Goal: Complete application form: Complete application form

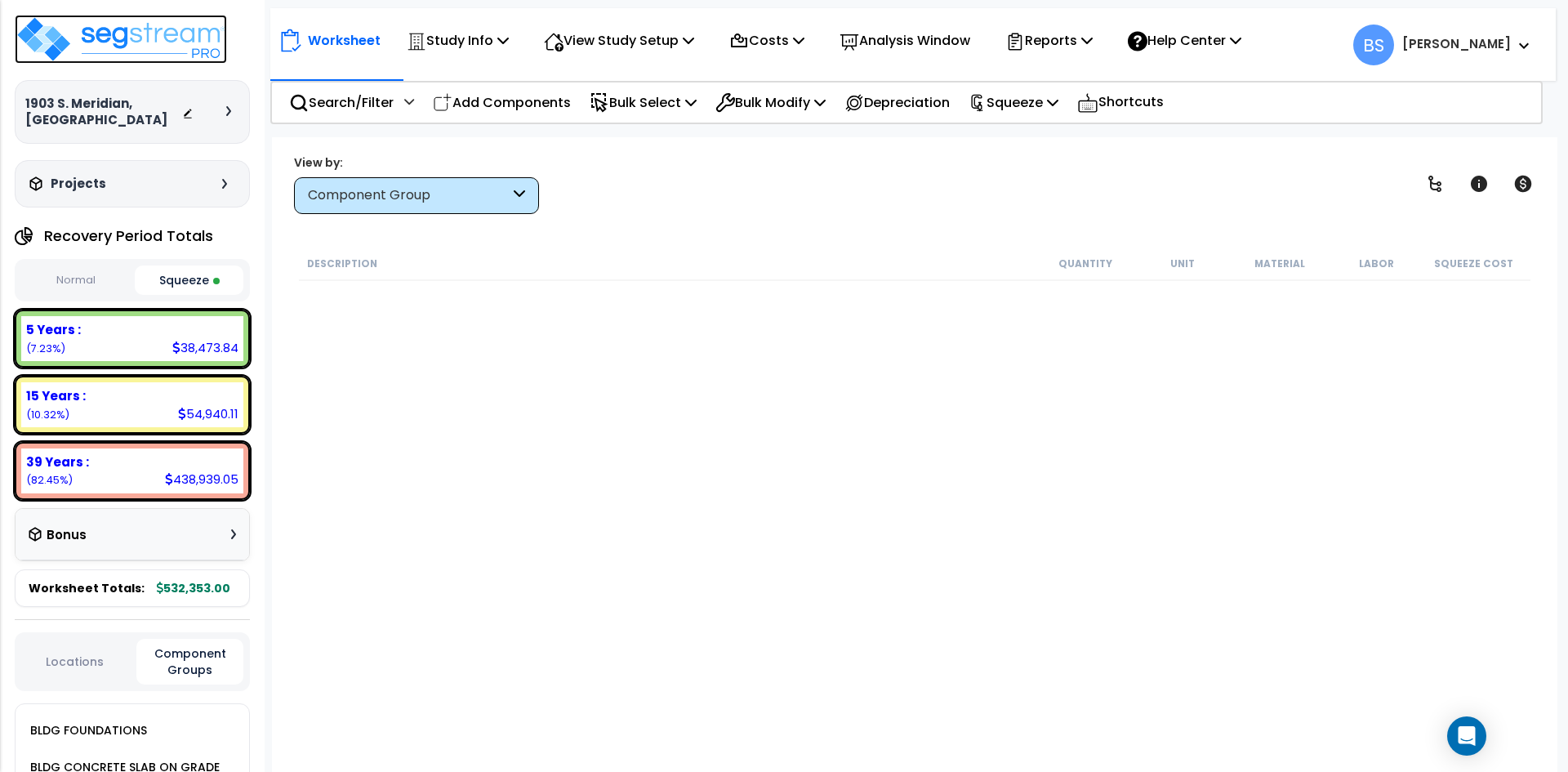
scroll to position [1307, 0]
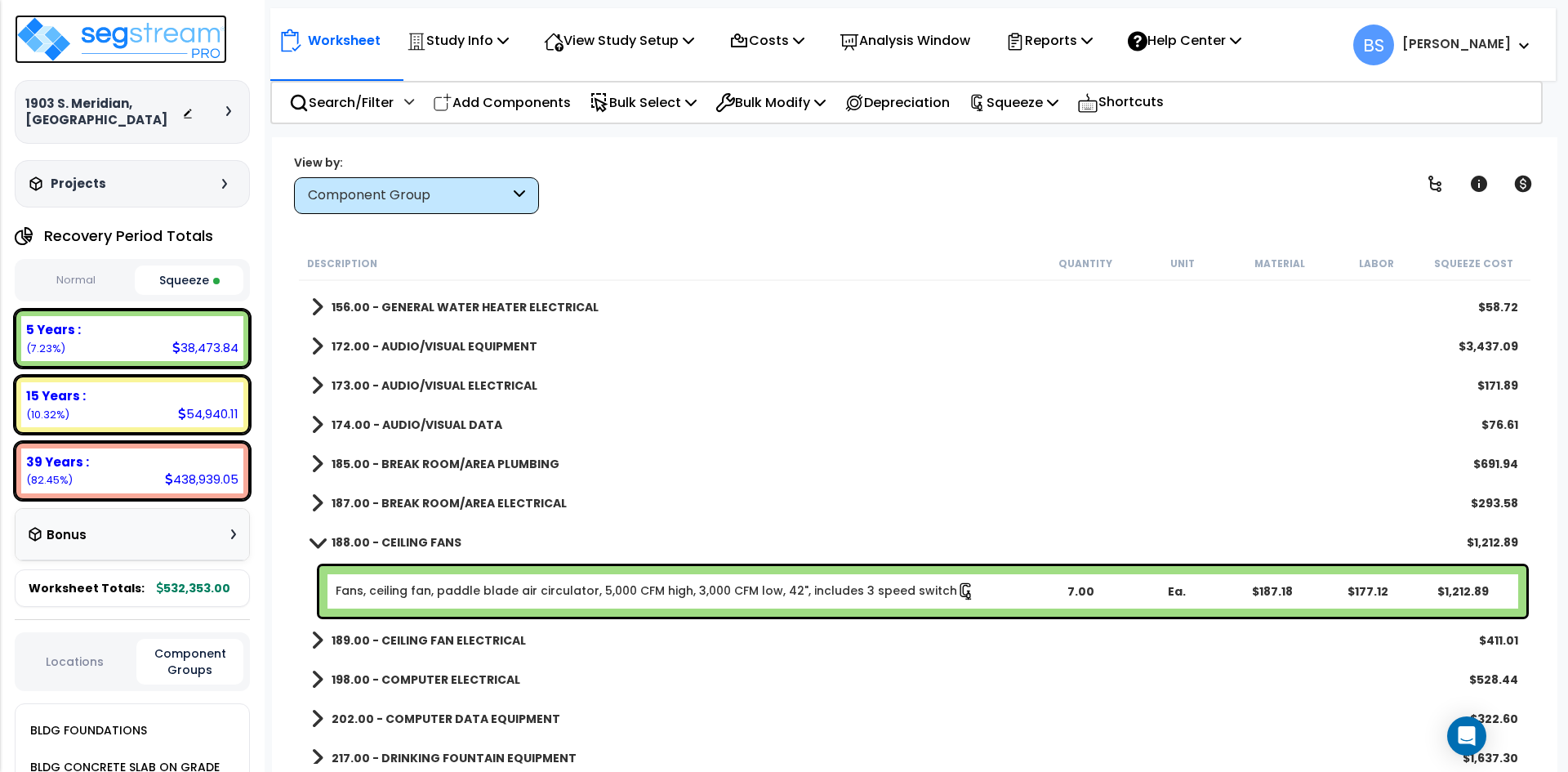
click at [124, 42] on img at bounding box center [121, 39] width 212 height 49
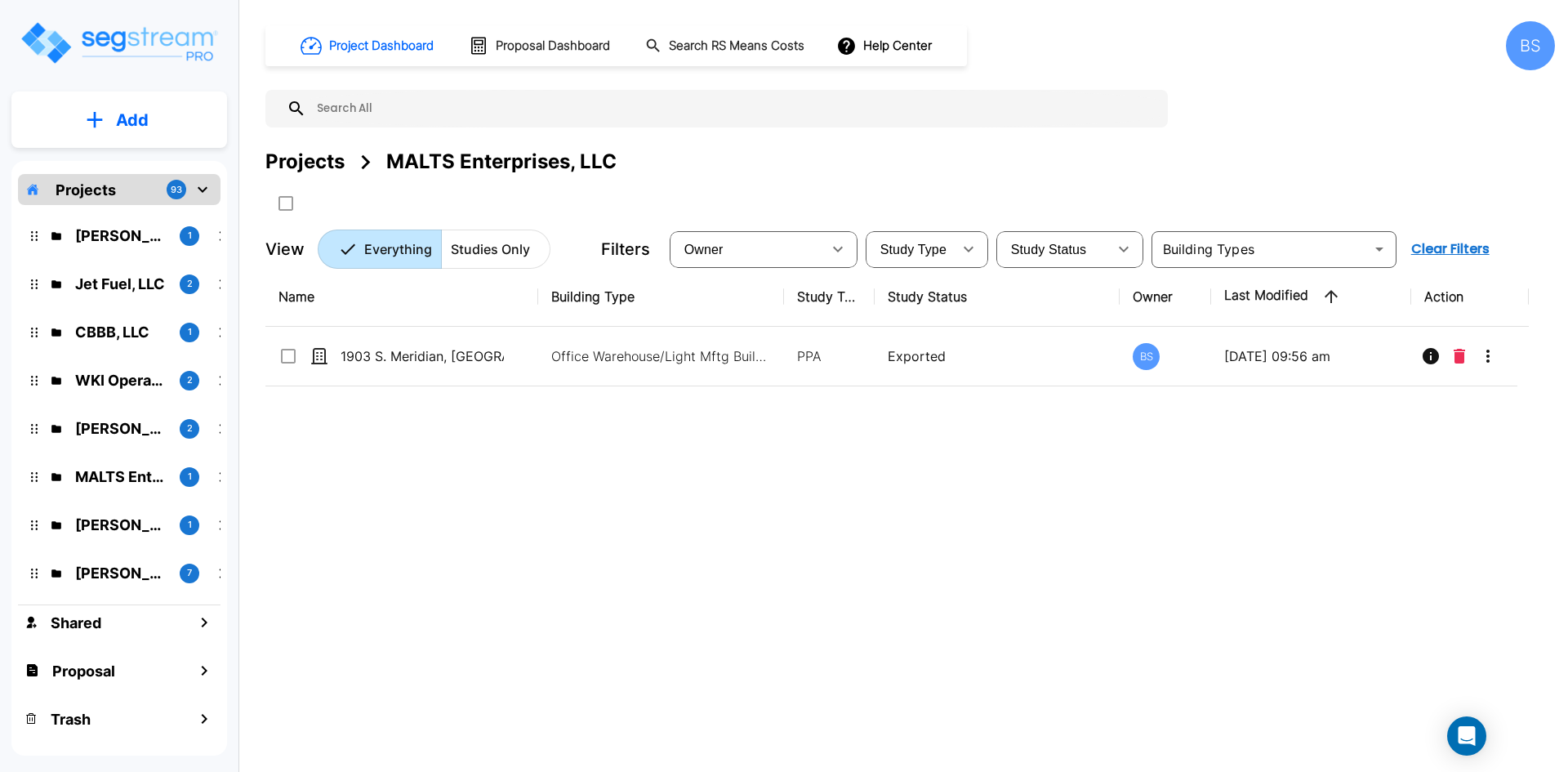
click at [302, 163] on div "Projects" at bounding box center [305, 161] width 80 height 29
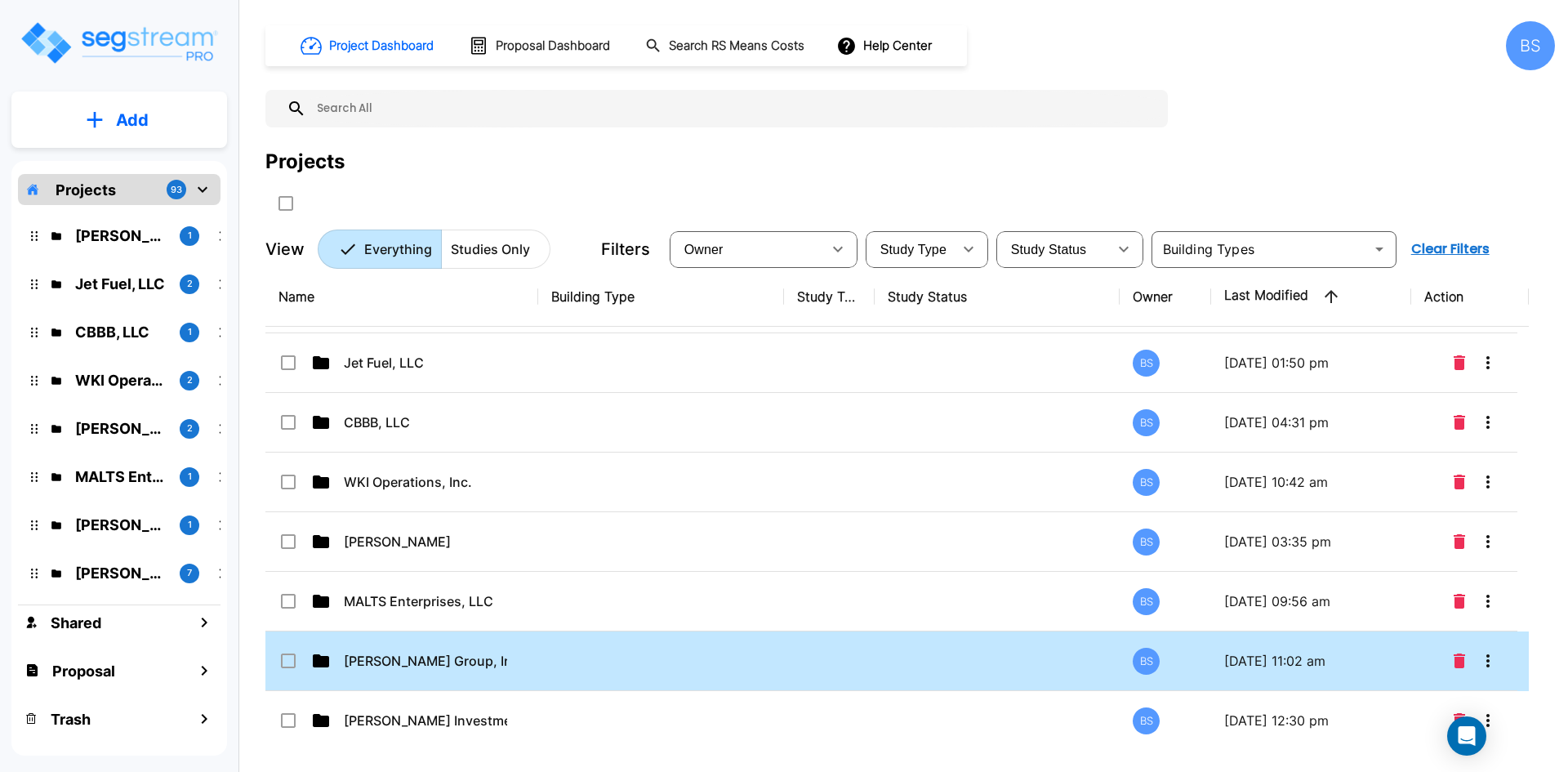
scroll to position [82, 0]
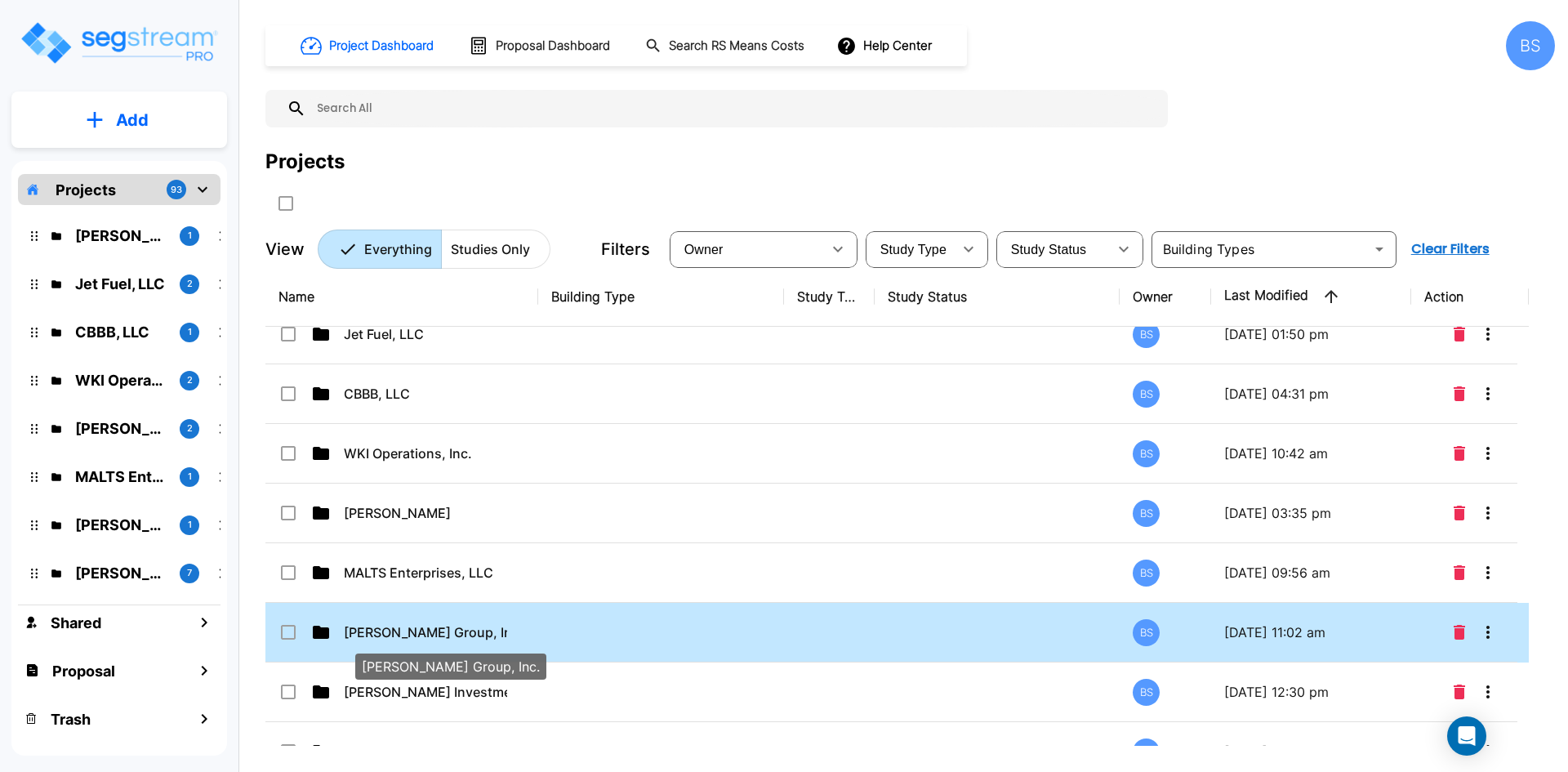
click at [431, 633] on p "Mahaney Group, Inc." at bounding box center [425, 633] width 163 height 20
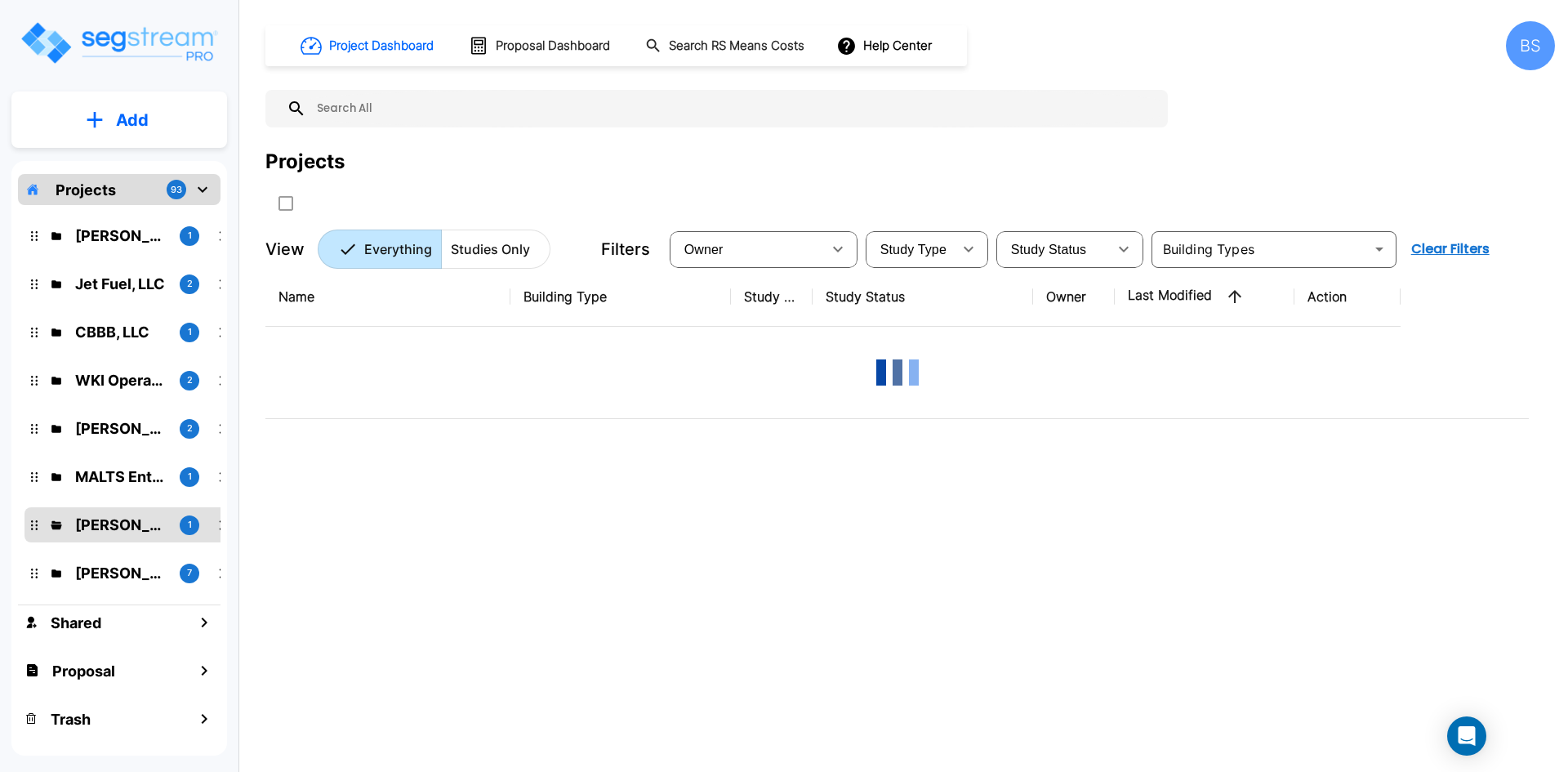
scroll to position [0, 0]
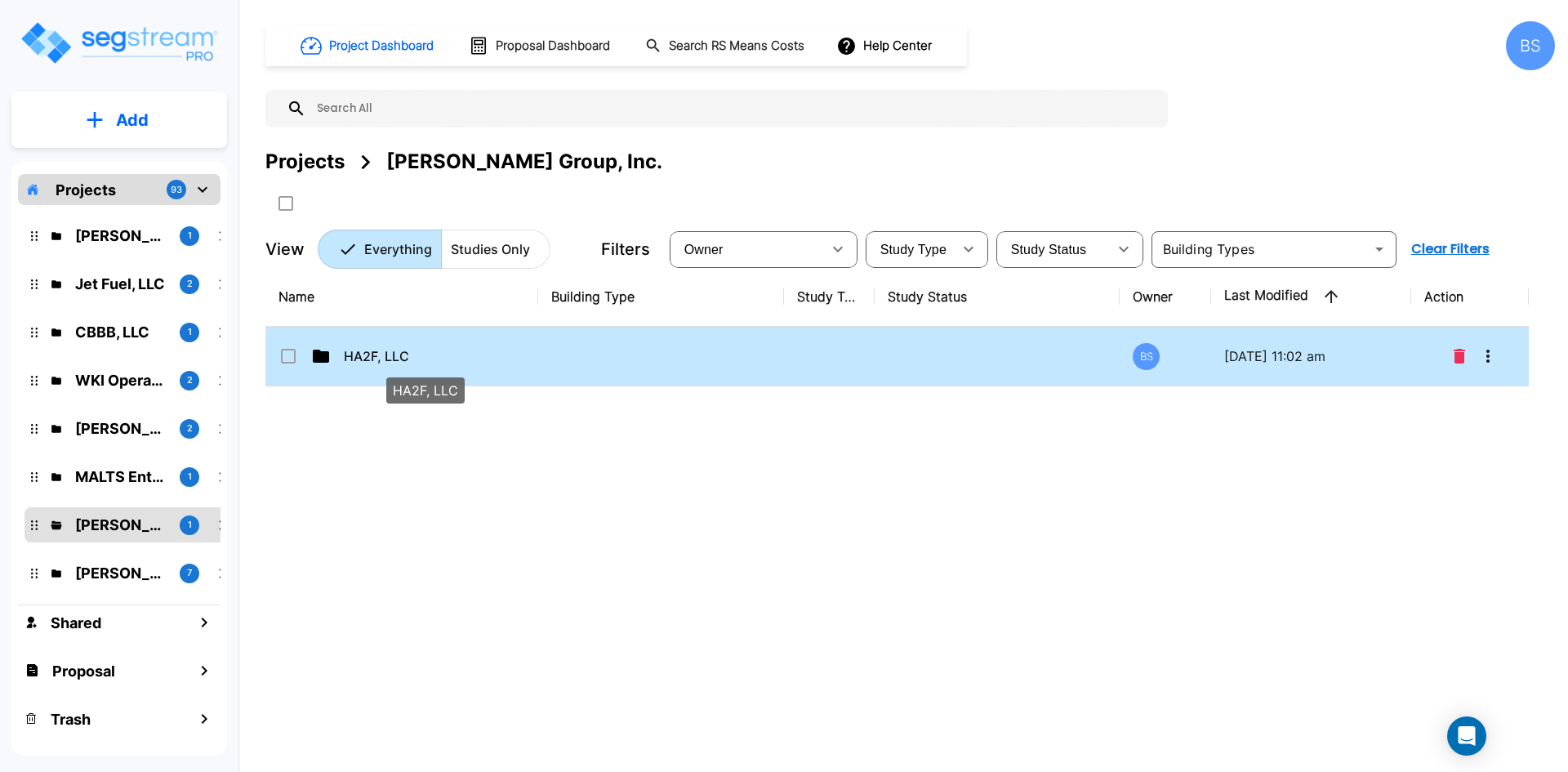
click at [372, 362] on p "HA2F, LLC" at bounding box center [425, 357] width 163 height 20
checkbox input "true"
click at [372, 362] on p "HA2F, LLC" at bounding box center [425, 357] width 163 height 20
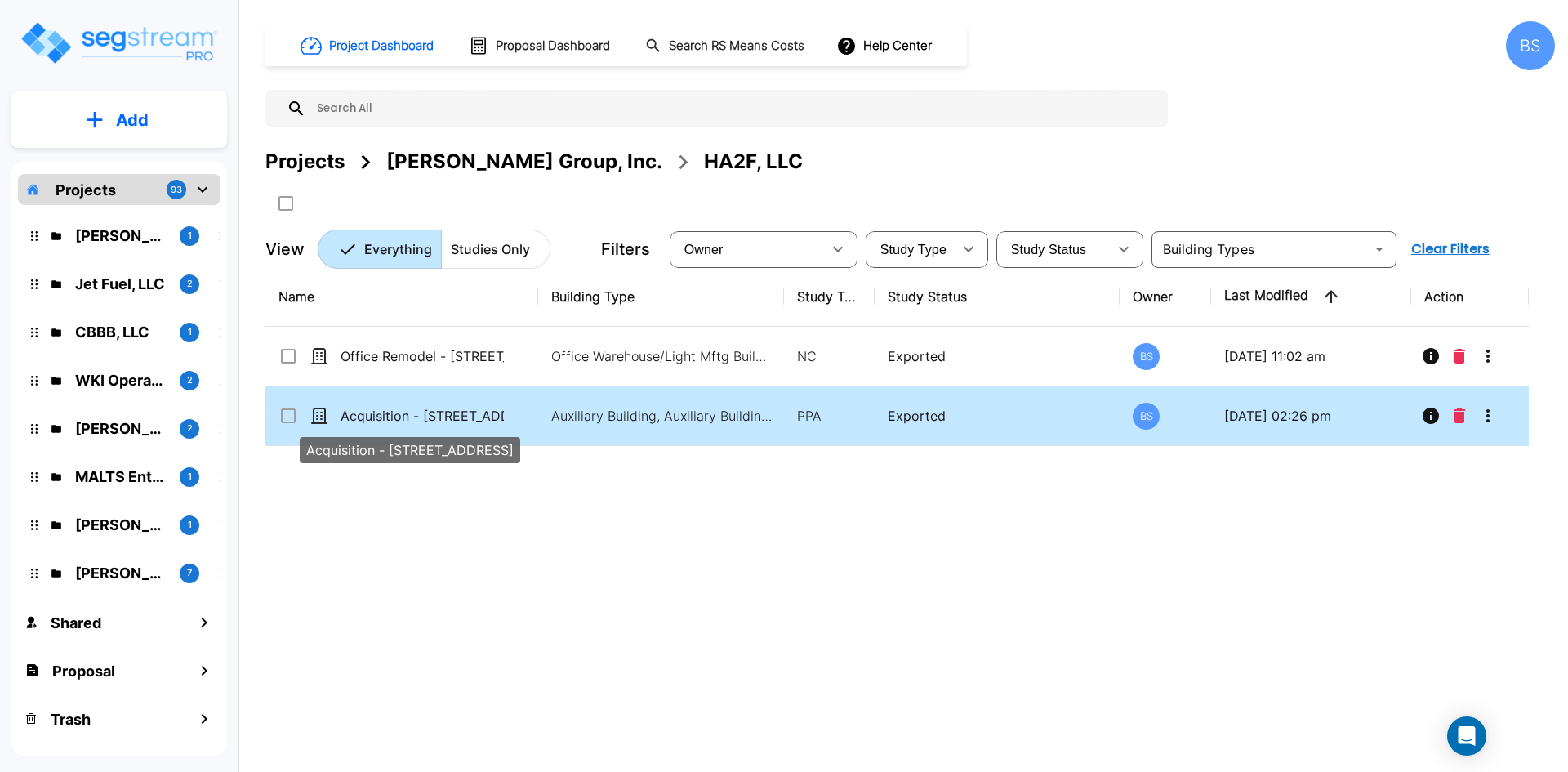
click at [414, 415] on p "Acquisition - [STREET_ADDRESS]" at bounding box center [422, 416] width 163 height 20
checkbox input "true"
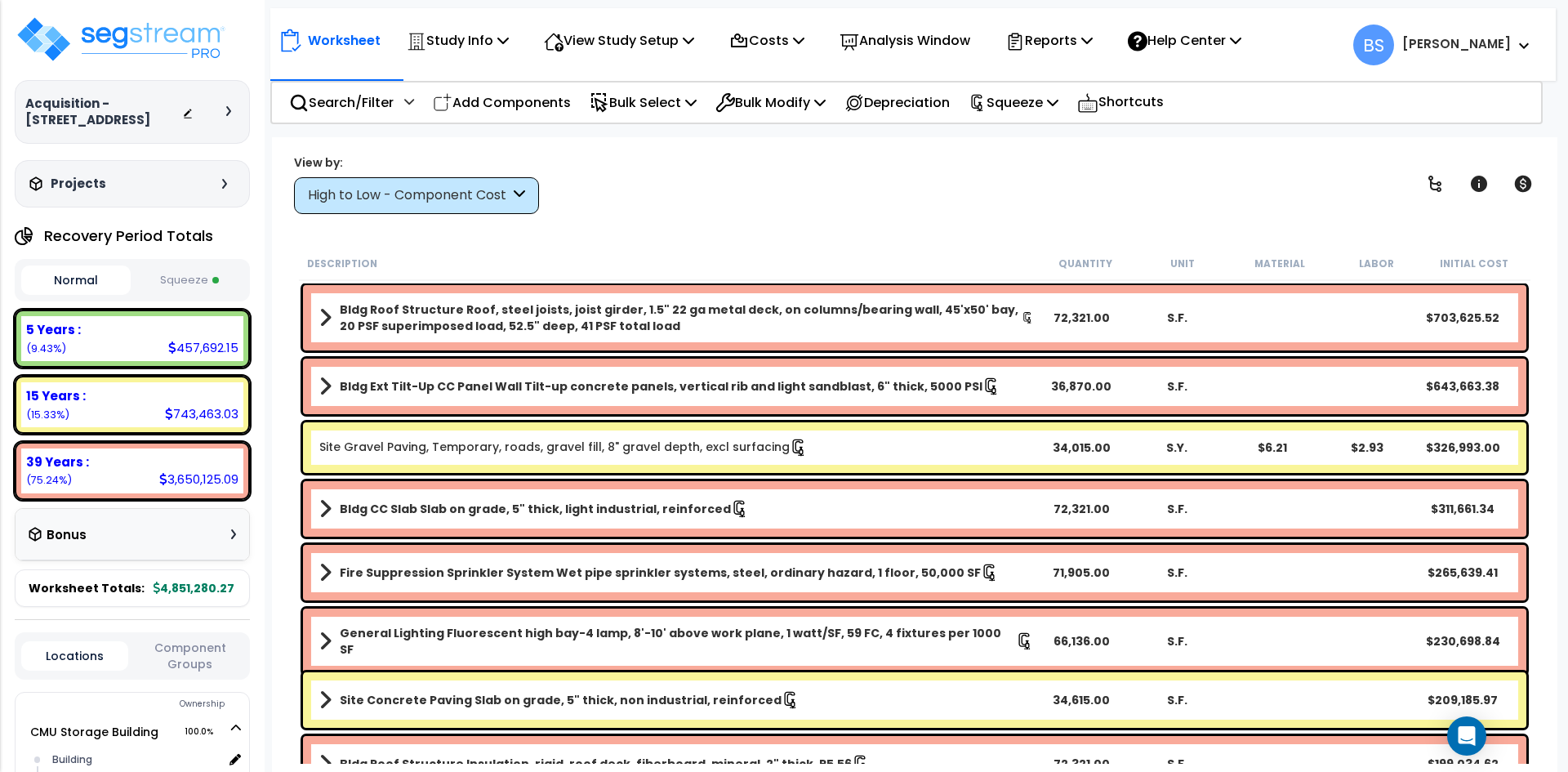
click at [156, 295] on button "Squeeze" at bounding box center [190, 280] width 109 height 28
click at [103, 295] on button "Normal" at bounding box center [76, 280] width 109 height 28
click at [184, 294] on button "Squeeze" at bounding box center [190, 280] width 109 height 28
click at [595, 222] on div "Worksheet Study Info Study Setup Add Property Unit Template study Clone study BS" at bounding box center [915, 522] width 1286 height 772
click at [646, 51] on p "View Study Setup" at bounding box center [619, 40] width 150 height 22
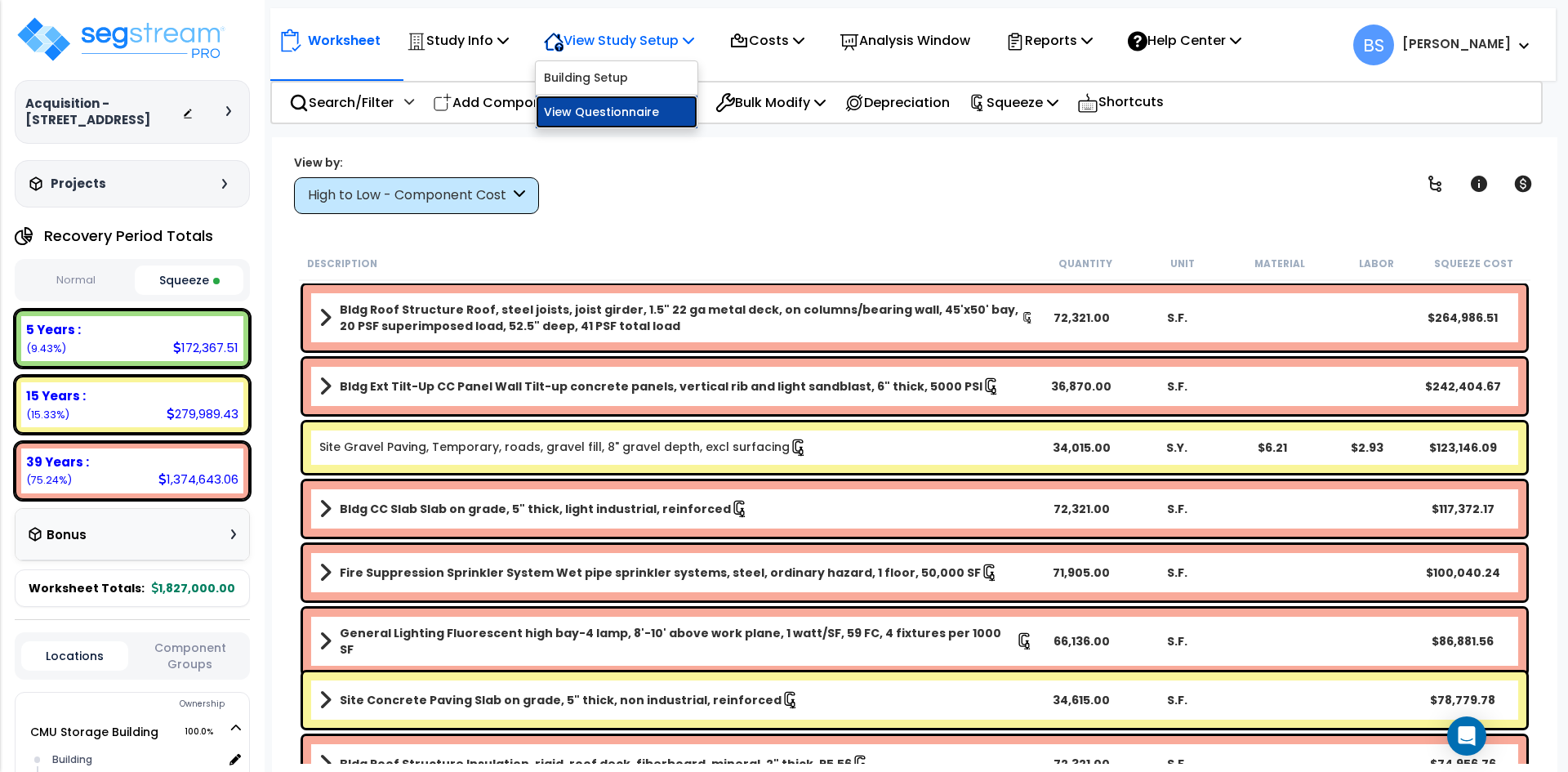
click at [612, 109] on link "View Questionnaire" at bounding box center [616, 111] width 162 height 32
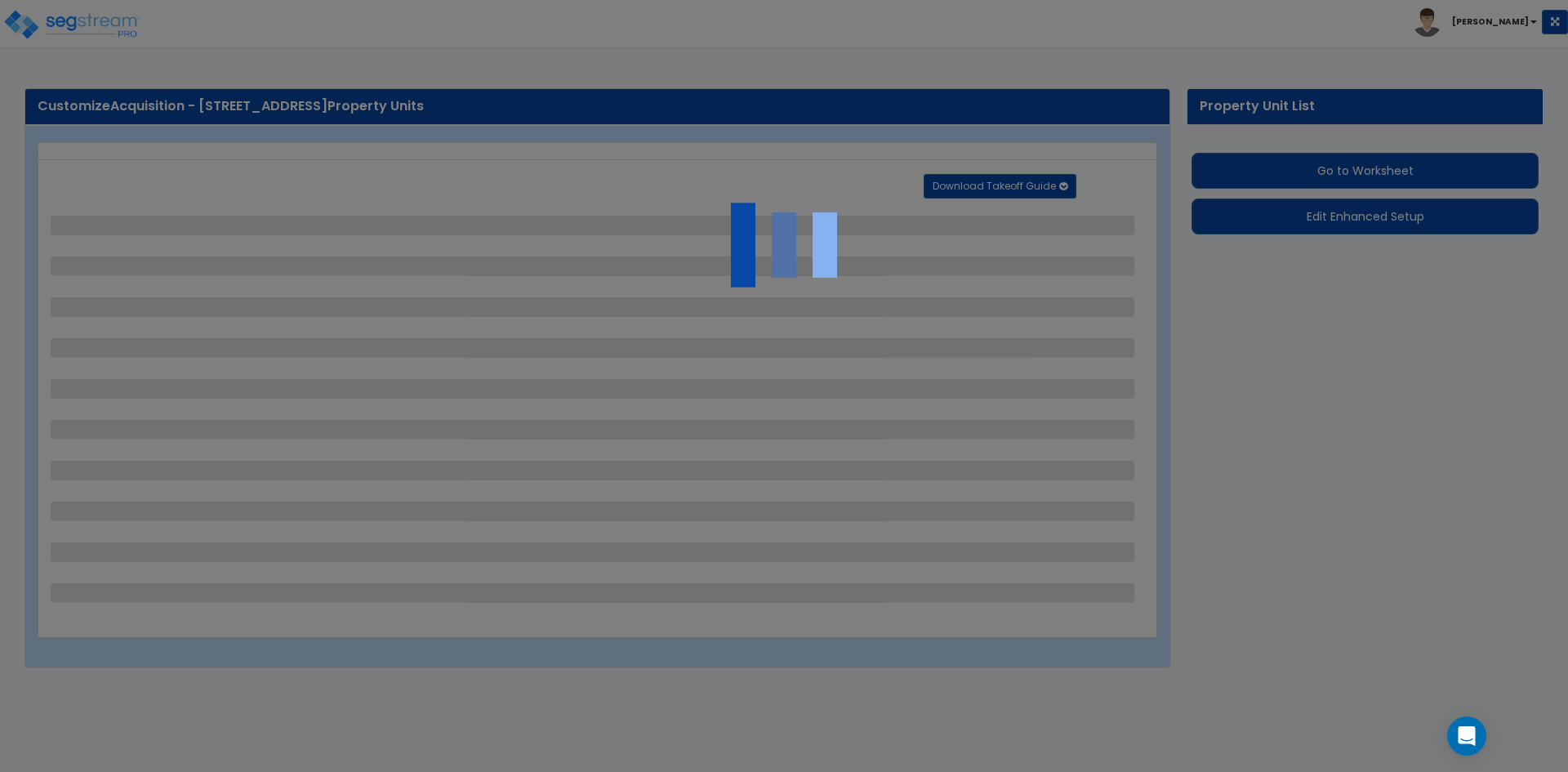
select select "2"
select select "1"
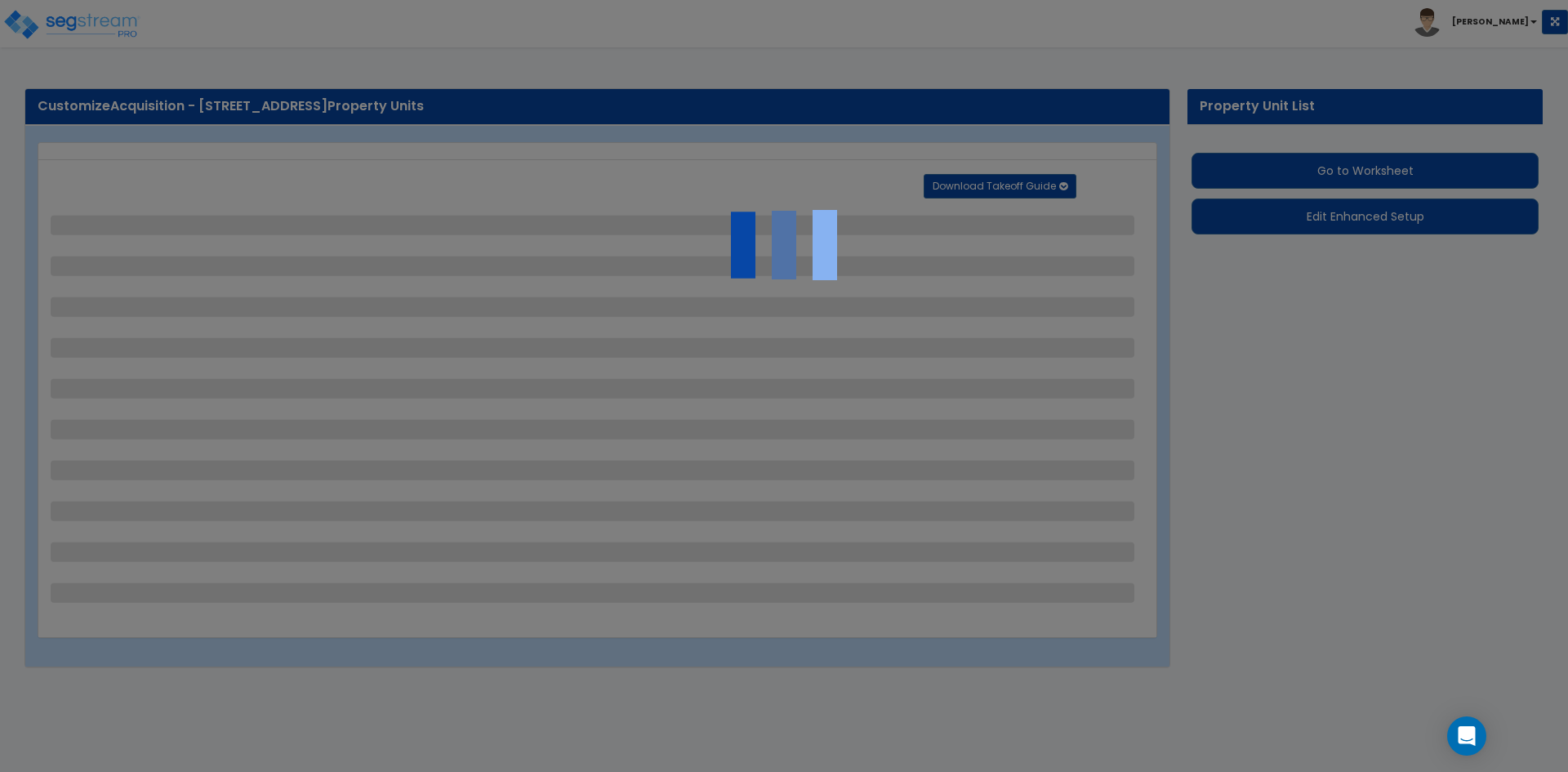
select select "1"
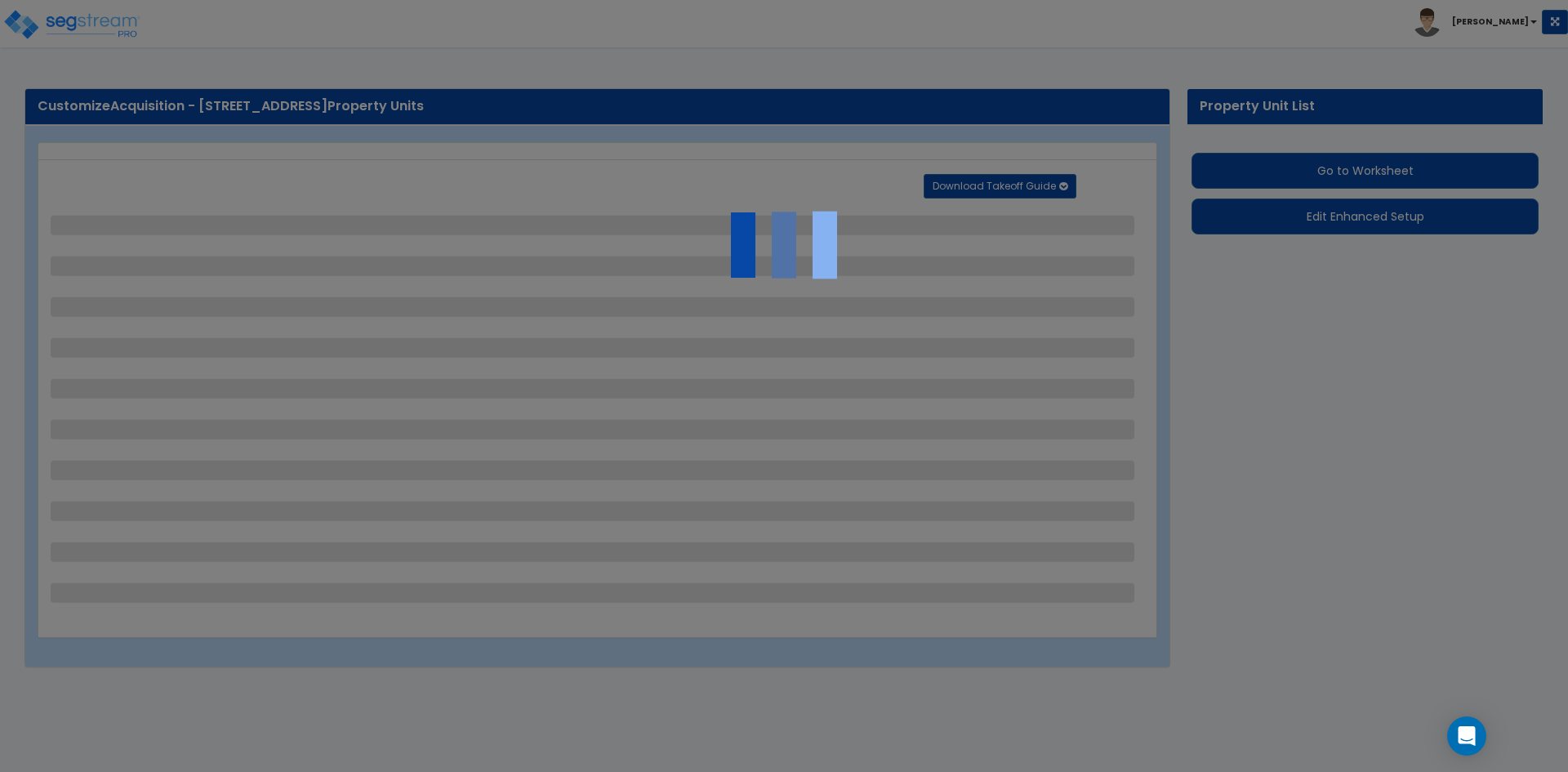
select select "5"
select select "2"
select select "1"
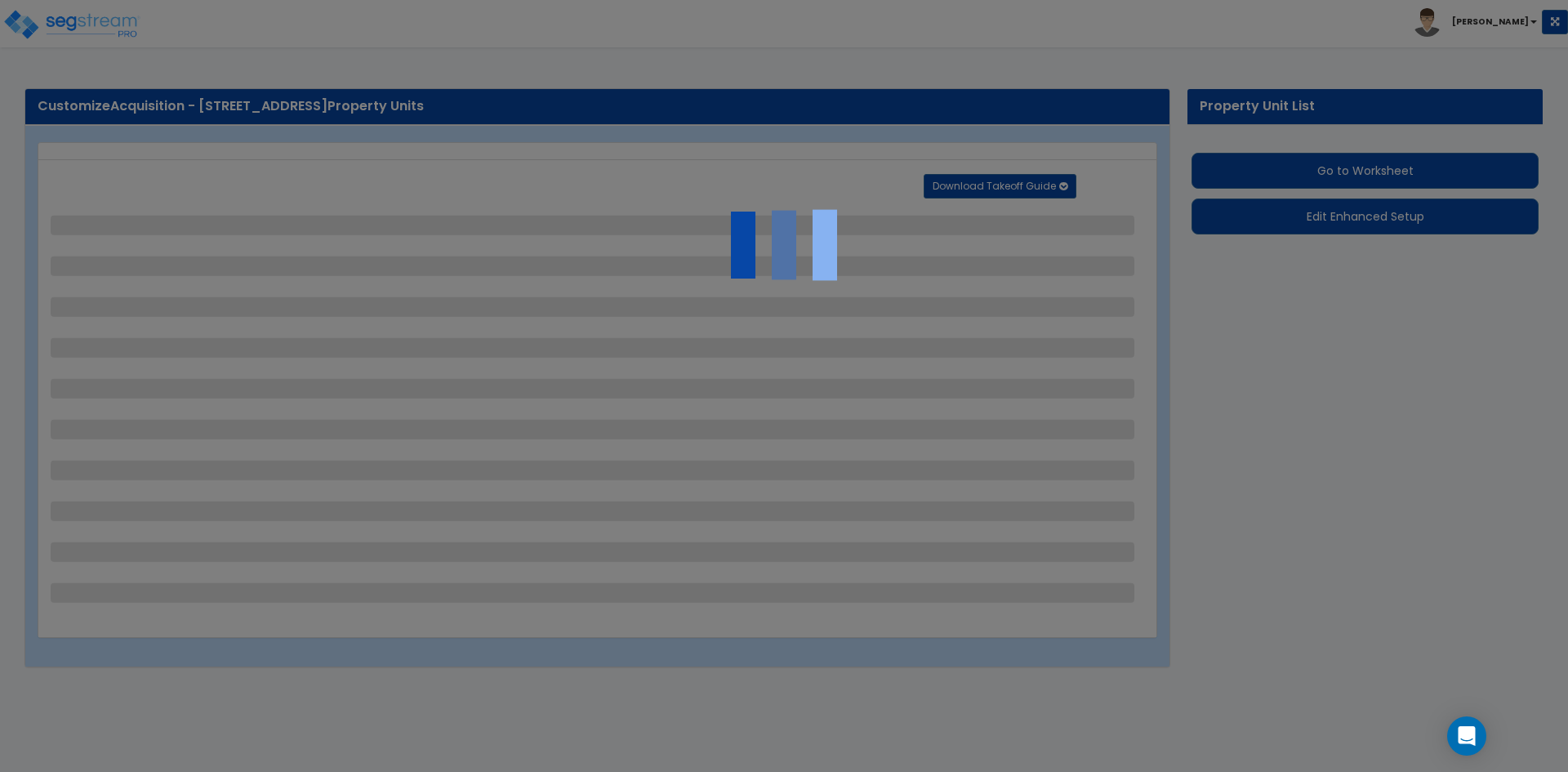
select select "4"
select select "1"
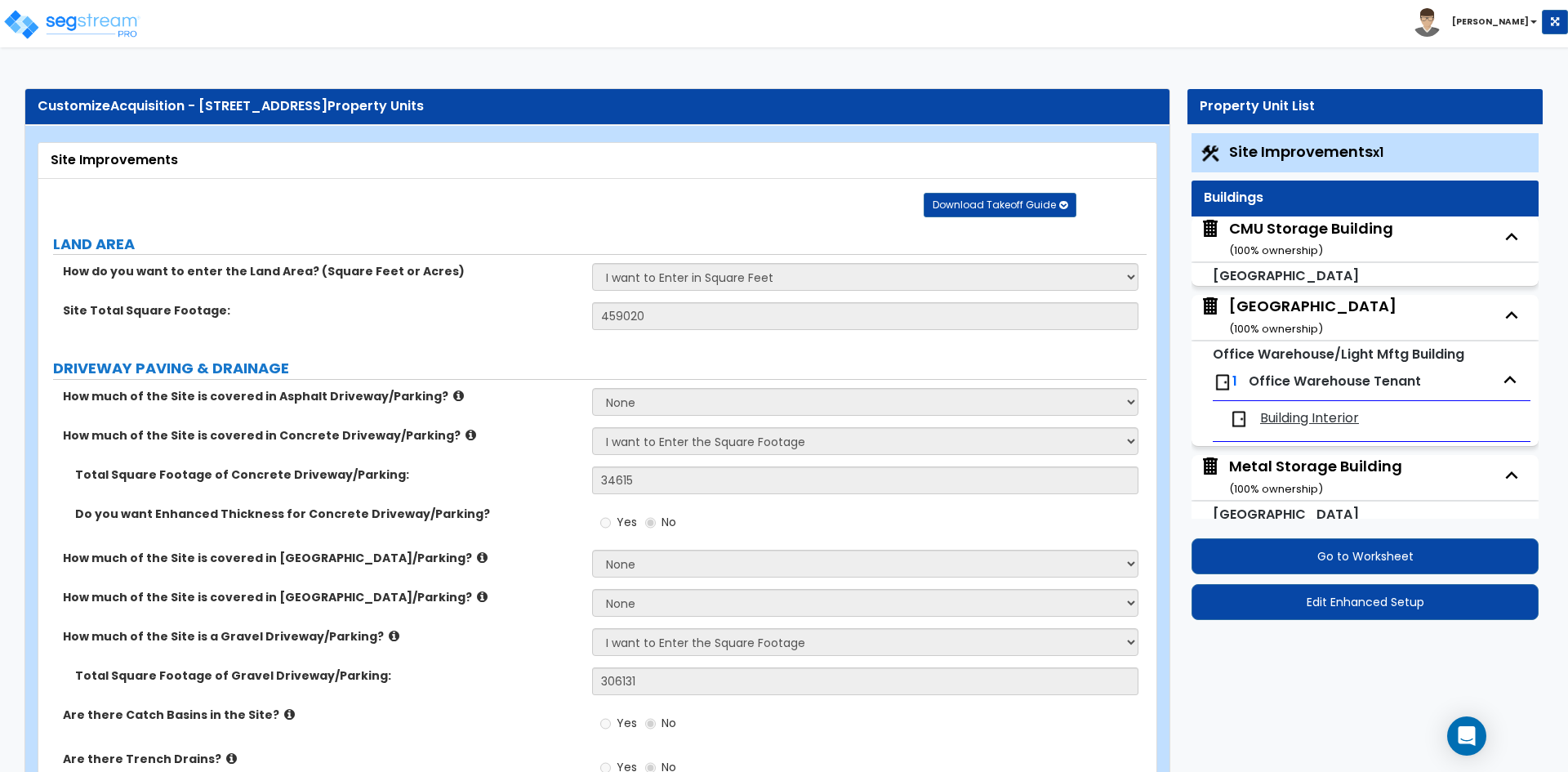
click at [1265, 307] on div "Main Building ( 100 % ownership)" at bounding box center [1313, 317] width 167 height 41
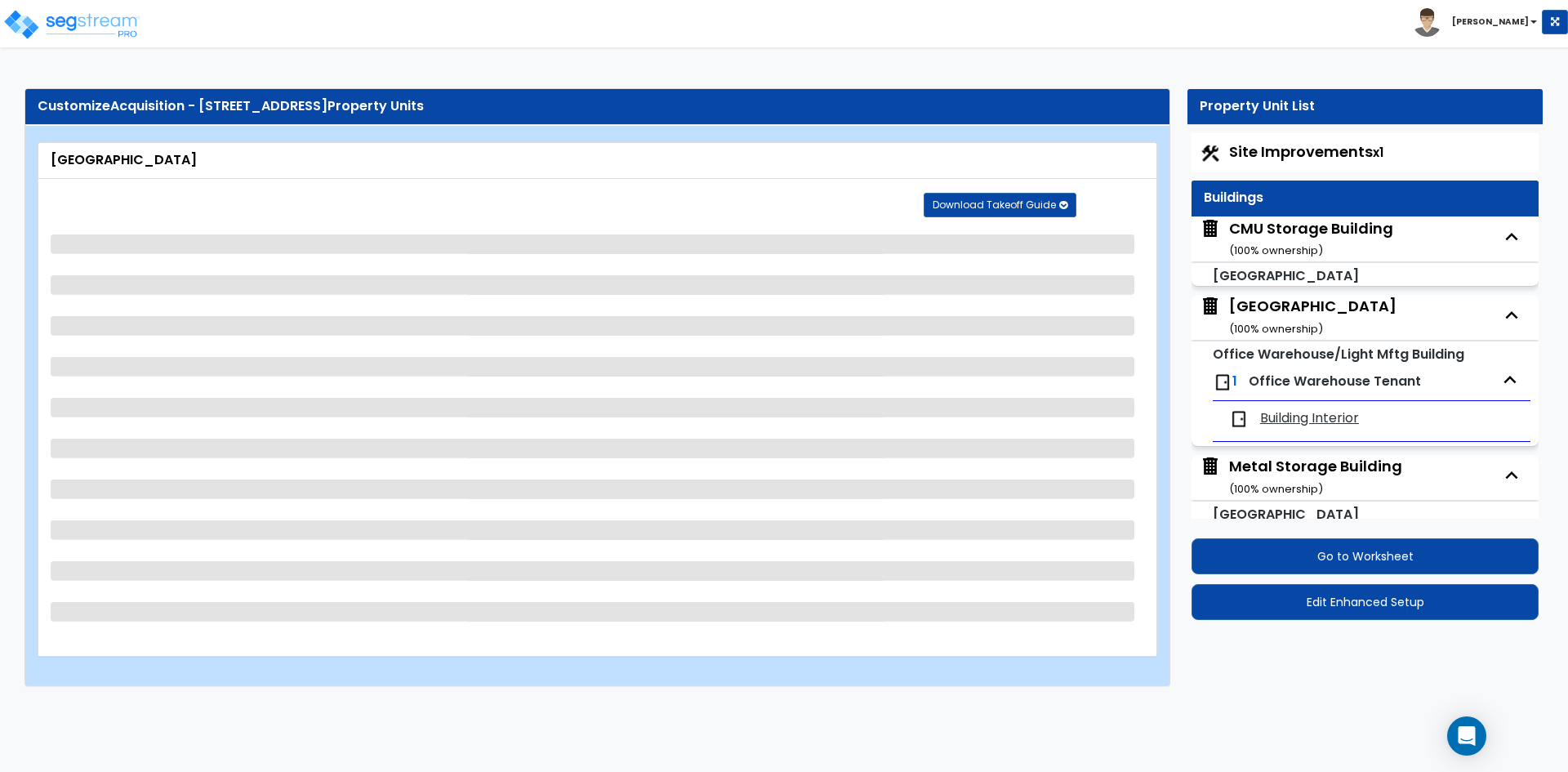
select select "2"
select select "1"
select select "10"
select select "2"
select select "1"
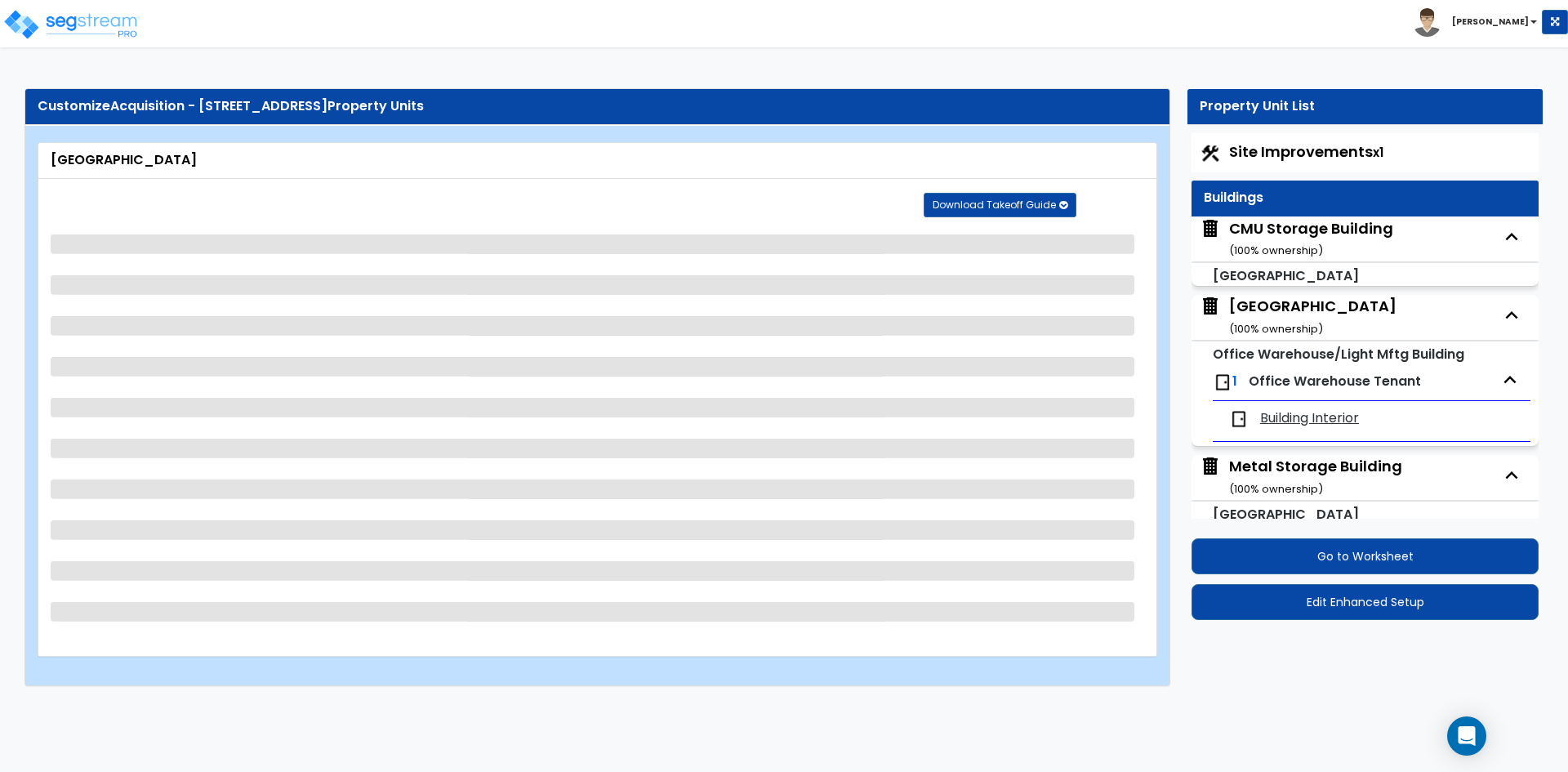
select select "1"
select select "2"
select select "1"
select select "2"
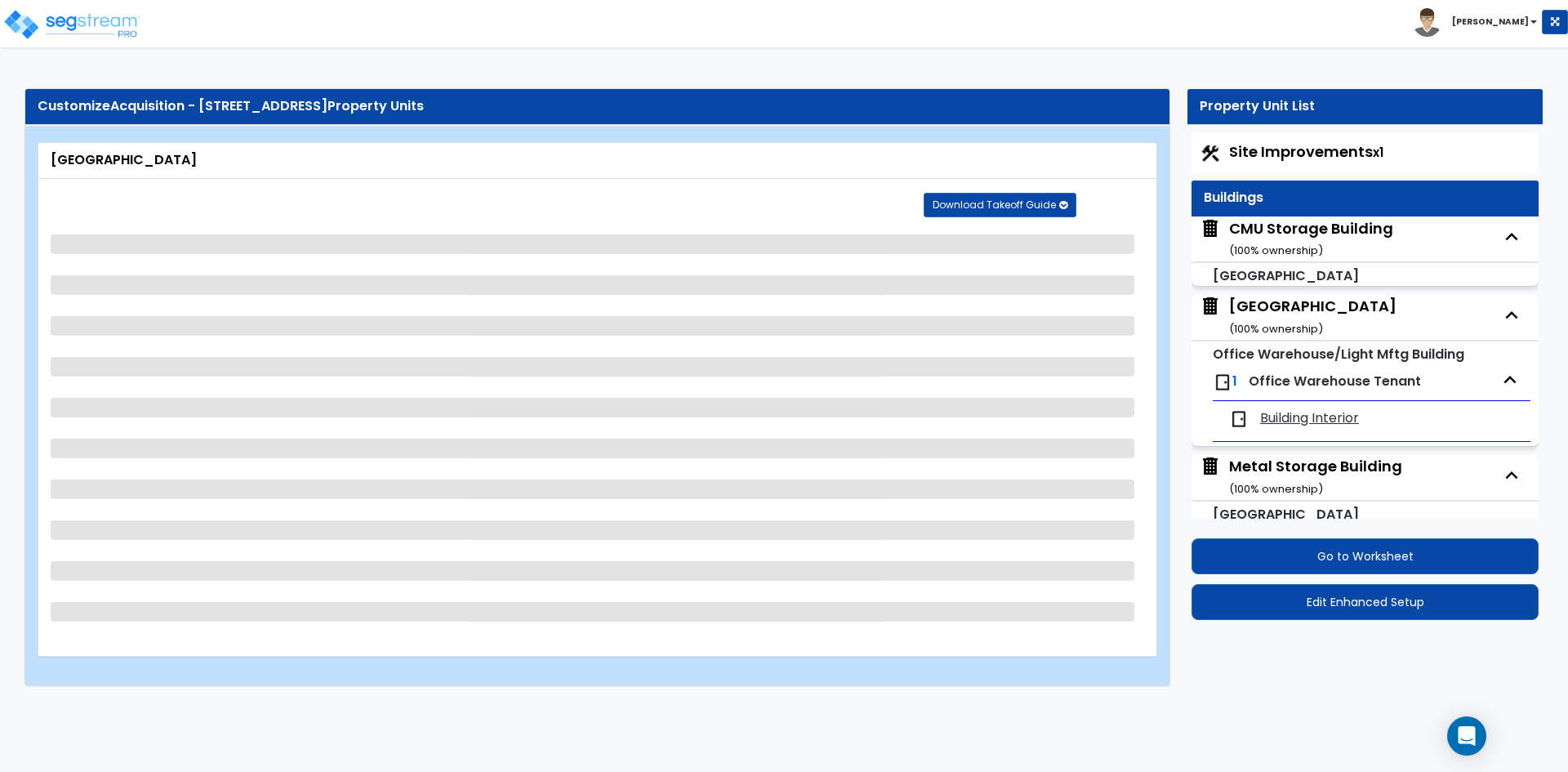
select select "3"
select select "4"
select select "2"
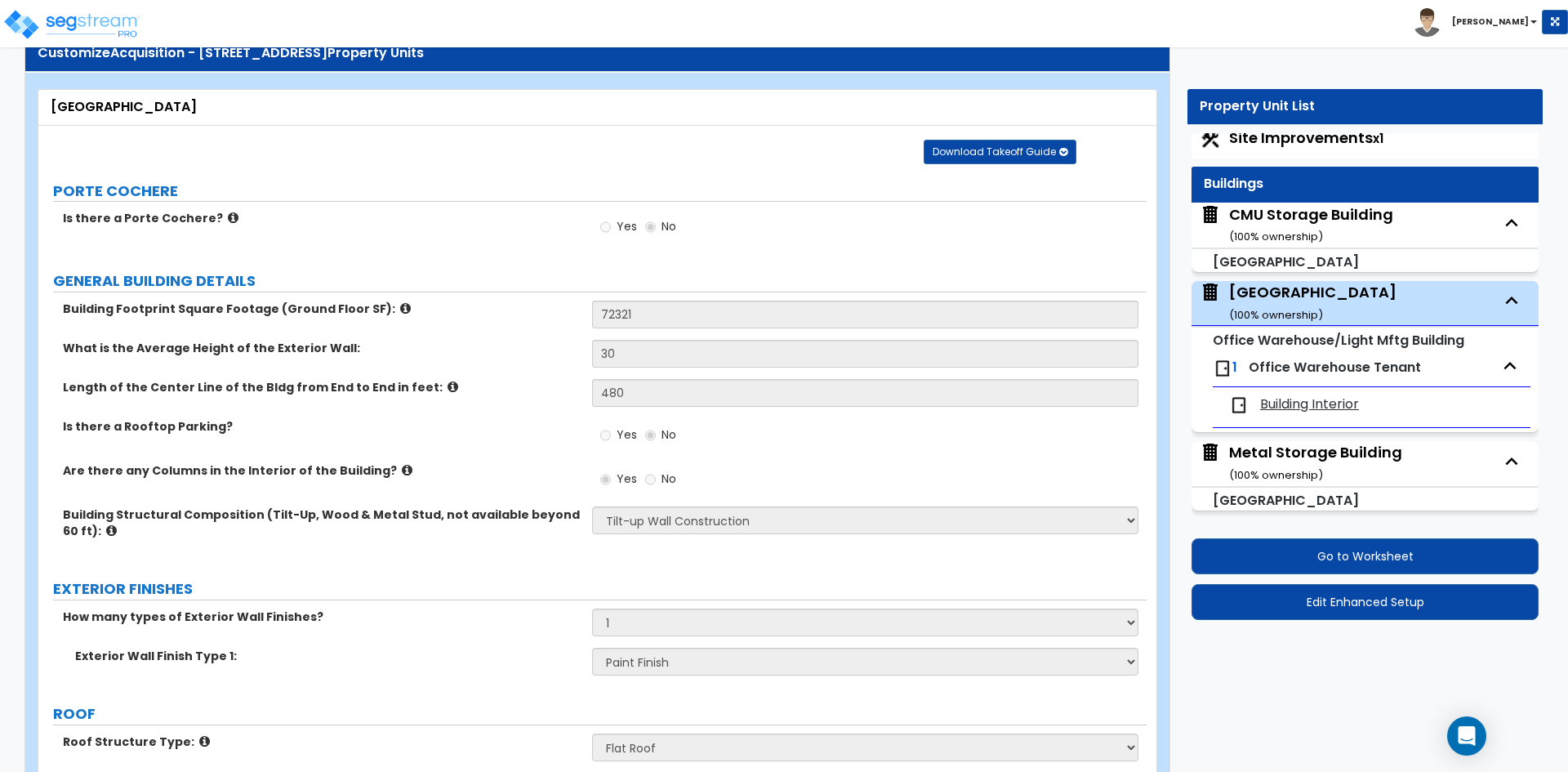
scroll to position [82, 0]
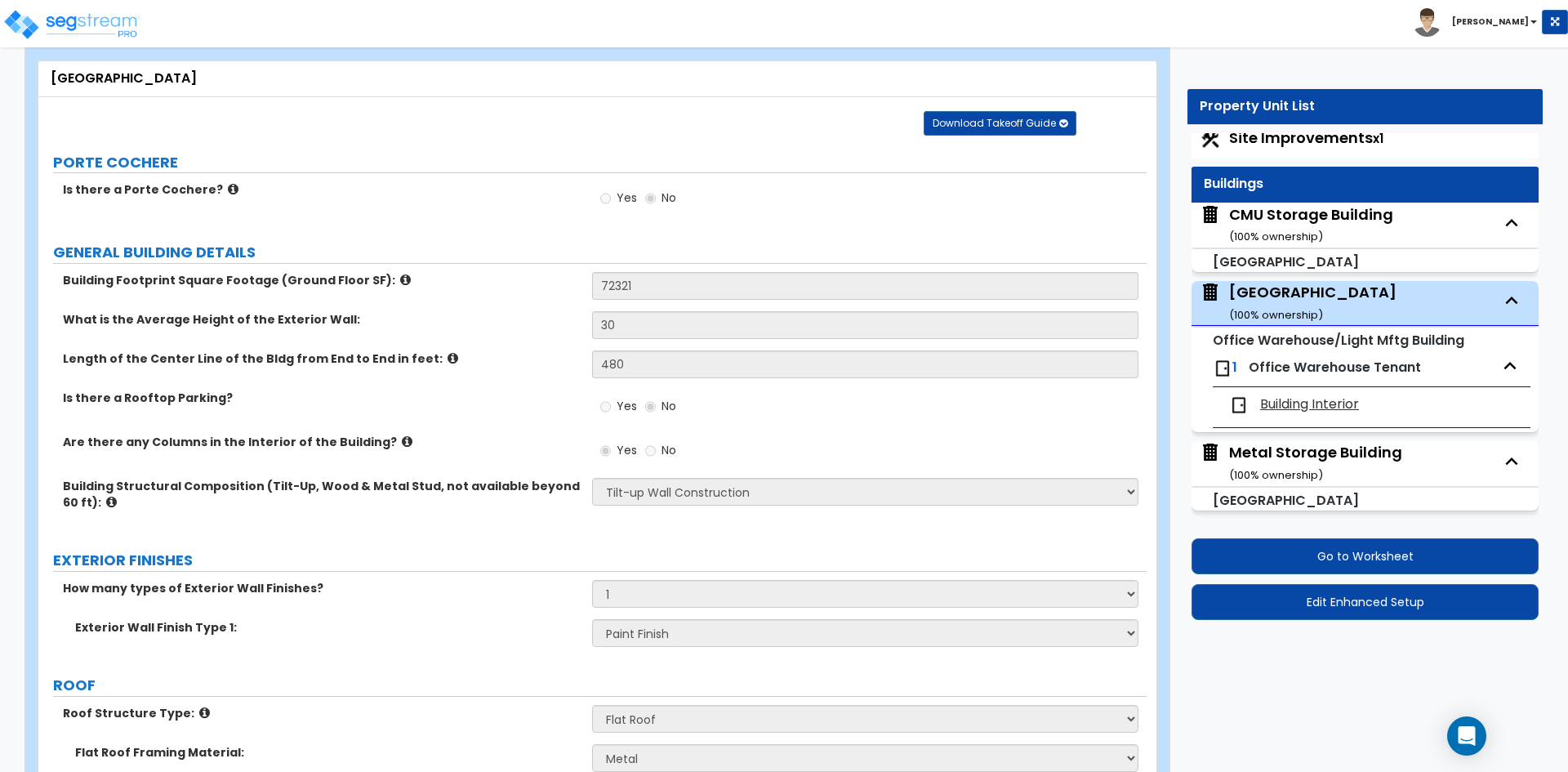
click at [1273, 129] on div "Site Improvements x1 Buildings CMU Storage Building ( 100 % ownership) Auxiliar…" at bounding box center [1365, 377] width 356 height 496
click at [1275, 137] on span "Site Improvements x1" at bounding box center [1307, 138] width 154 height 21
select select "2"
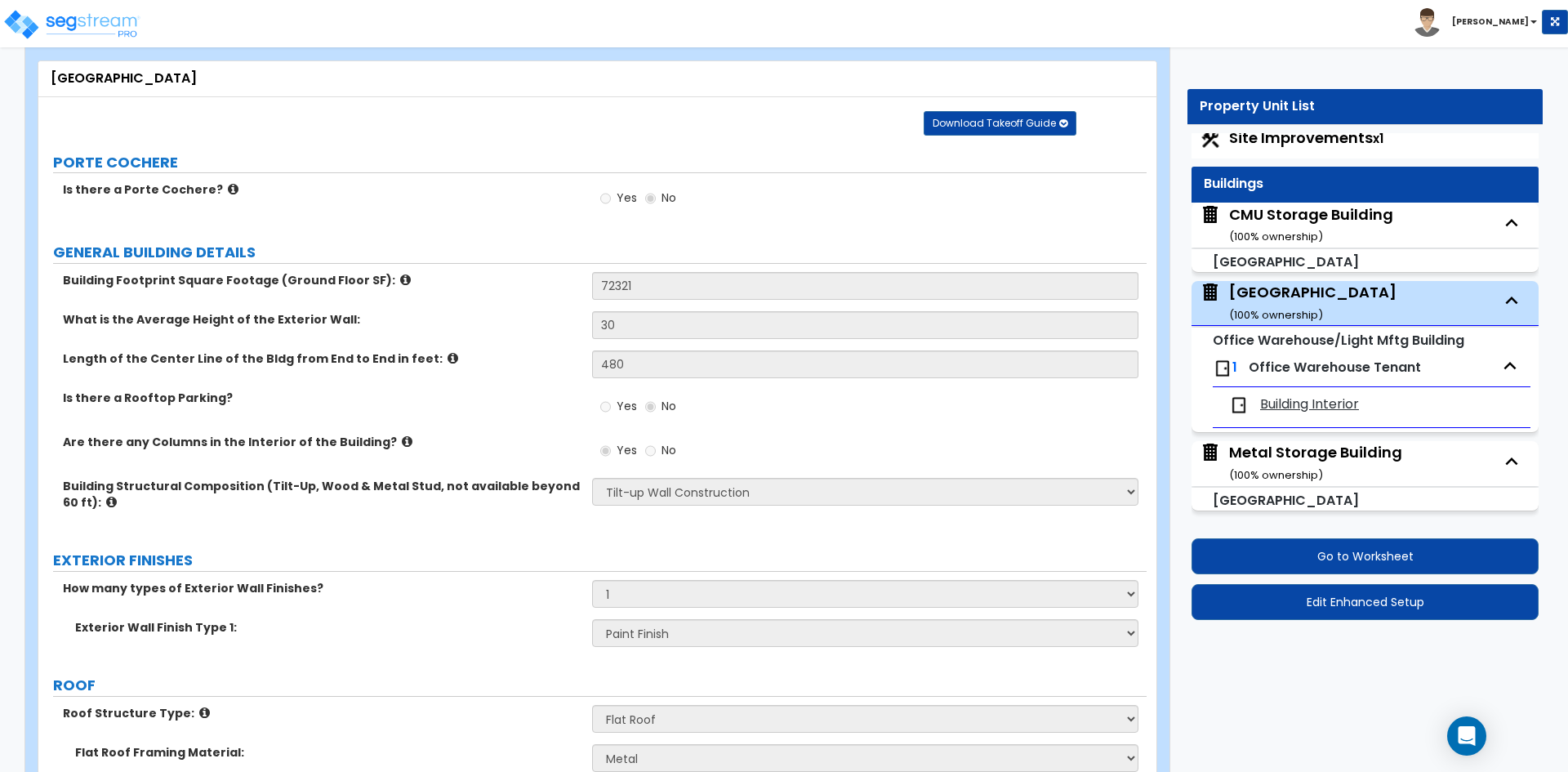
select select "1"
select select "5"
select select "2"
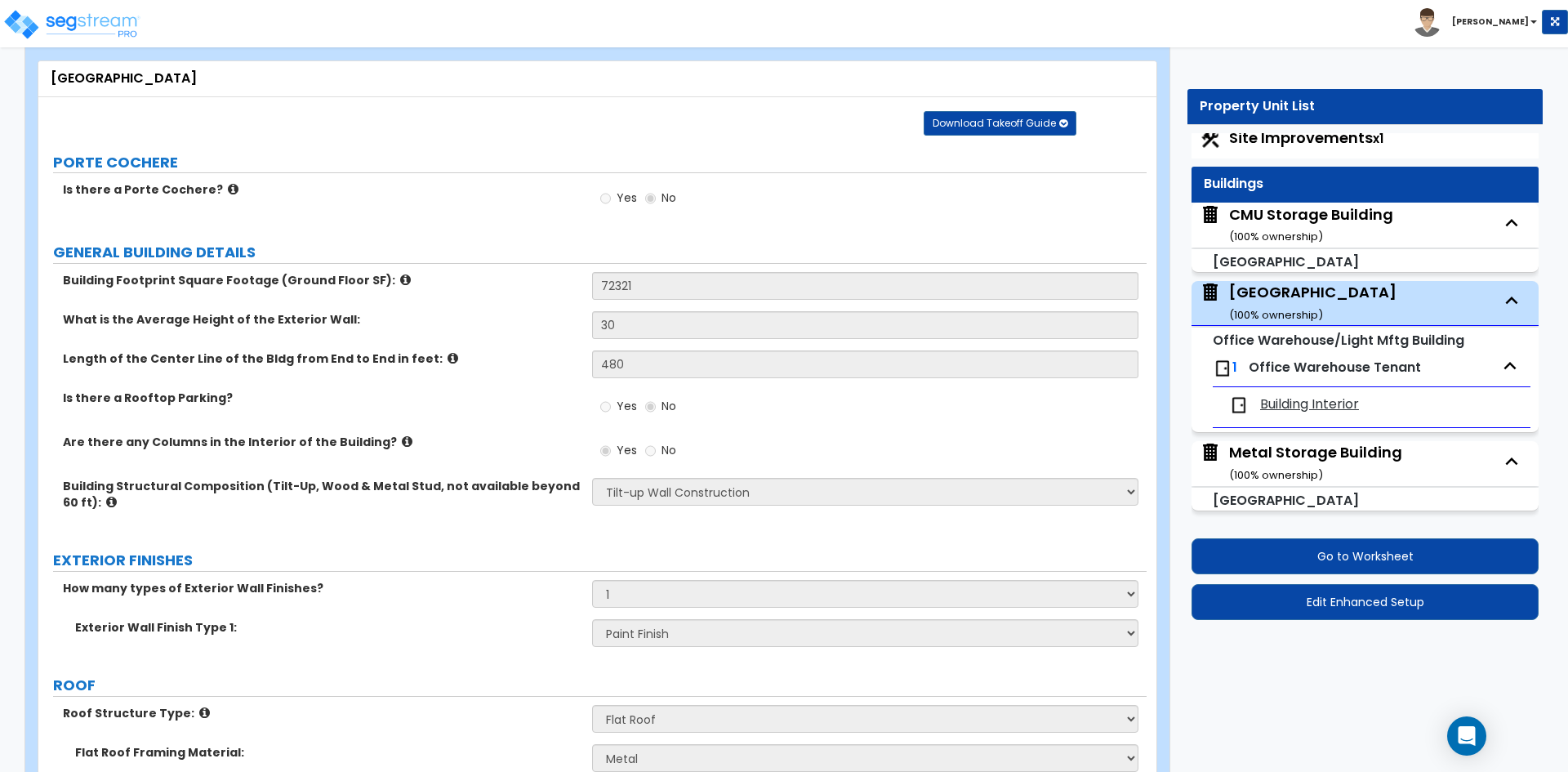
select select "1"
select select "4"
select select "1"
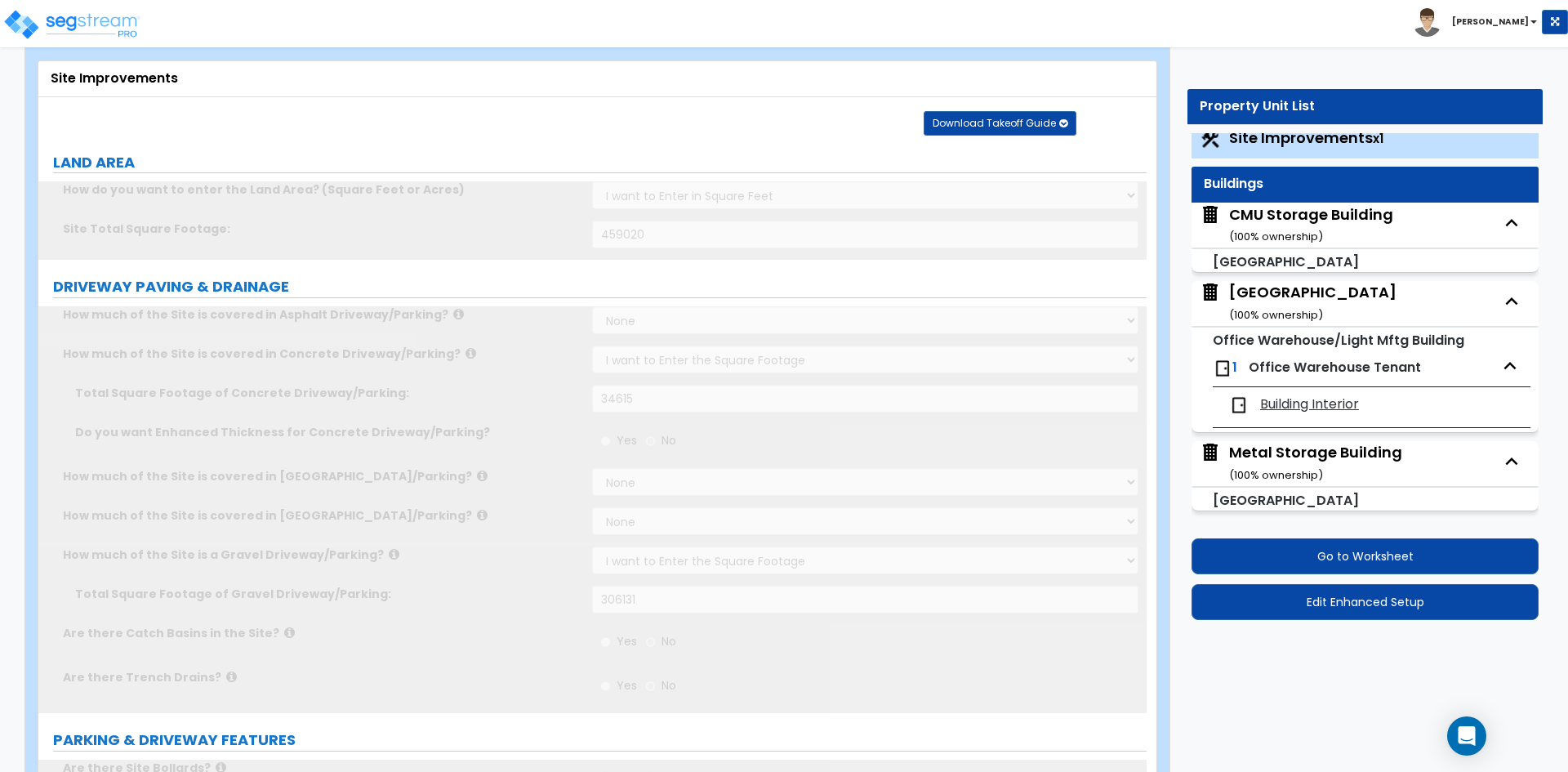
scroll to position [0, 0]
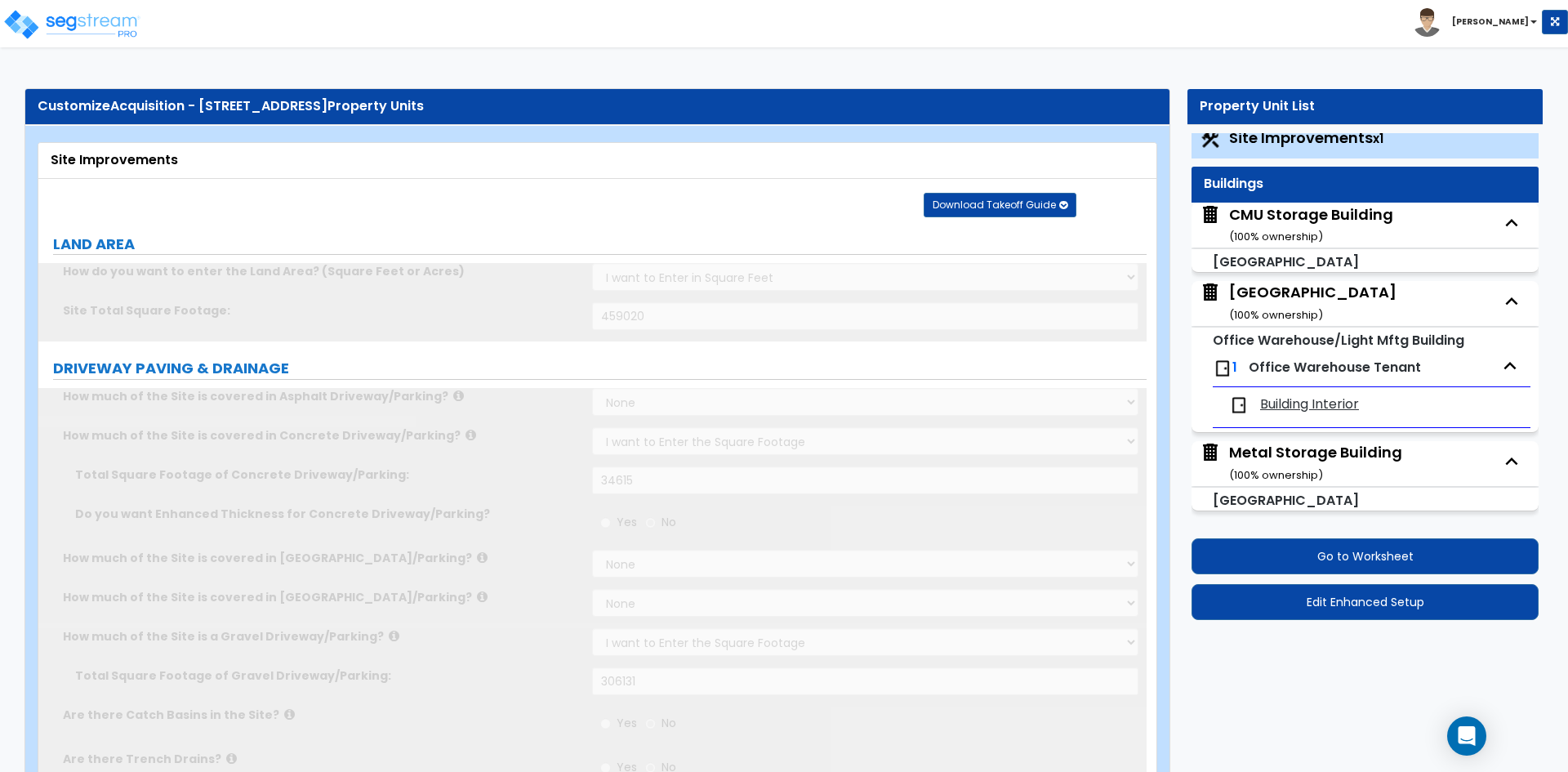
select select "1"
type input "2"
radio input "true"
select select "1"
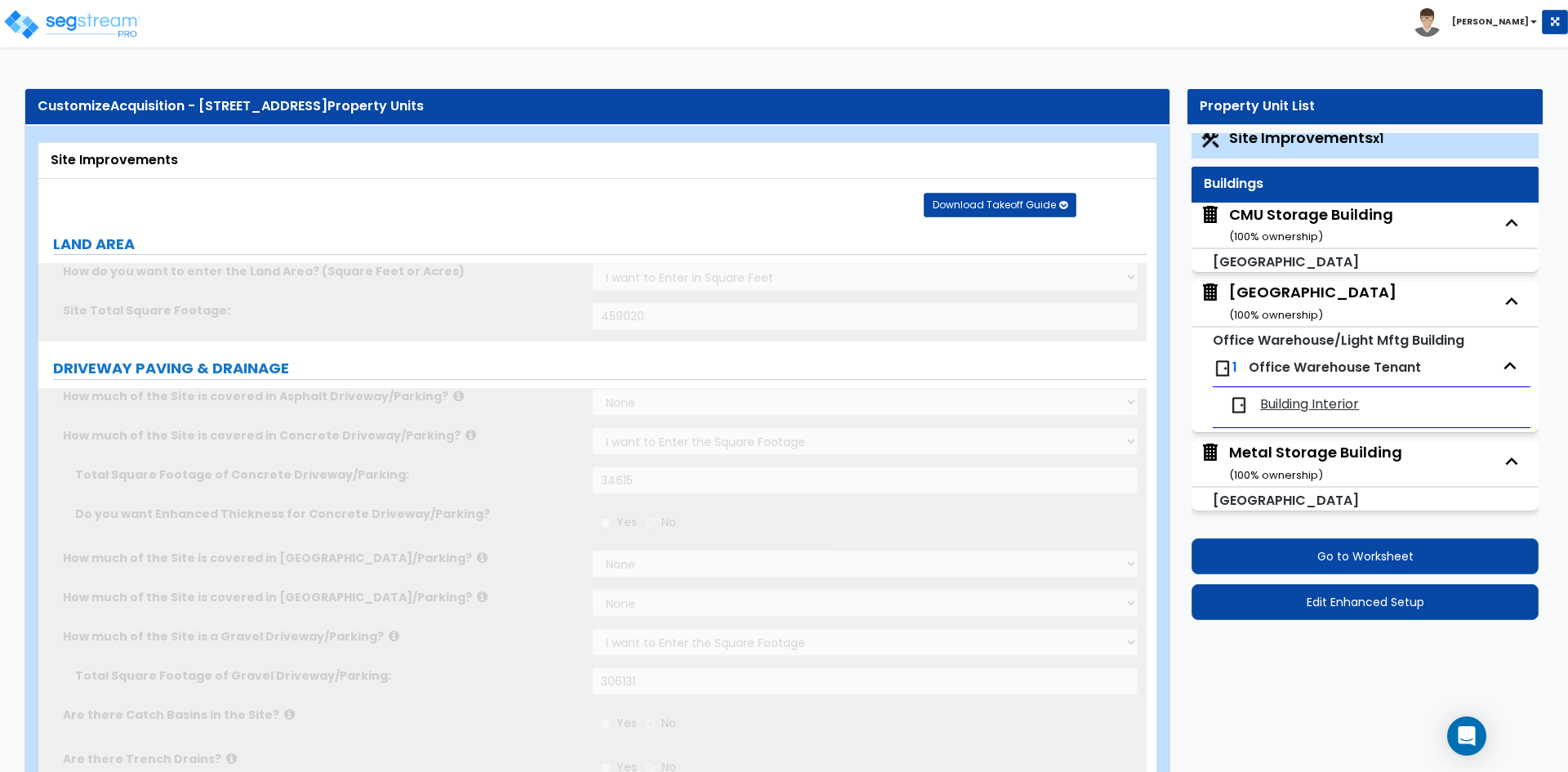
select select "1"
type input "10"
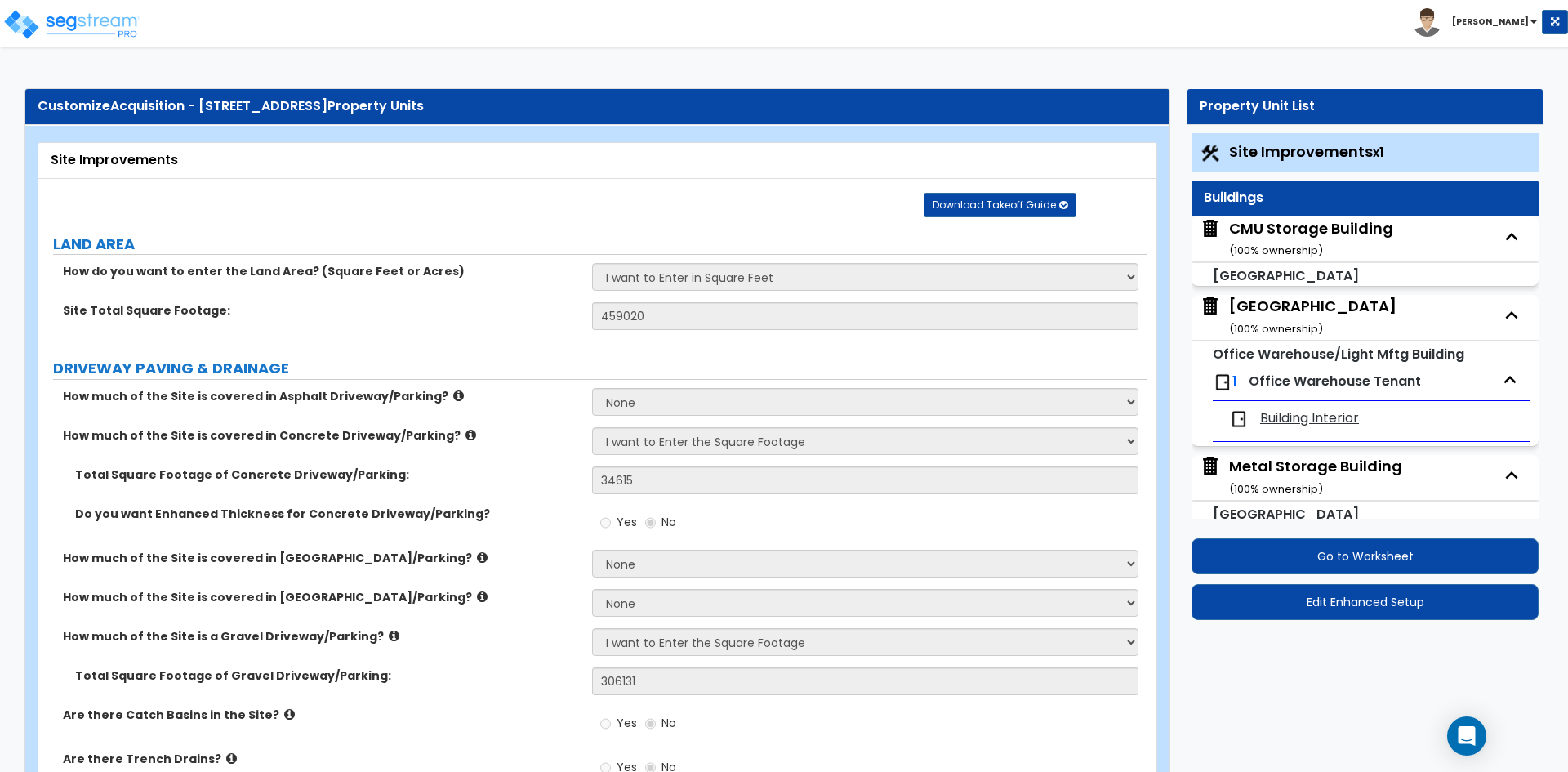
drag, startPoint x: 1287, startPoint y: 303, endPoint x: 1207, endPoint y: 329, distance: 84.1
click at [1287, 303] on div "Main Building ( 100 % ownership)" at bounding box center [1313, 317] width 167 height 41
select select "2"
select select "1"
select select "10"
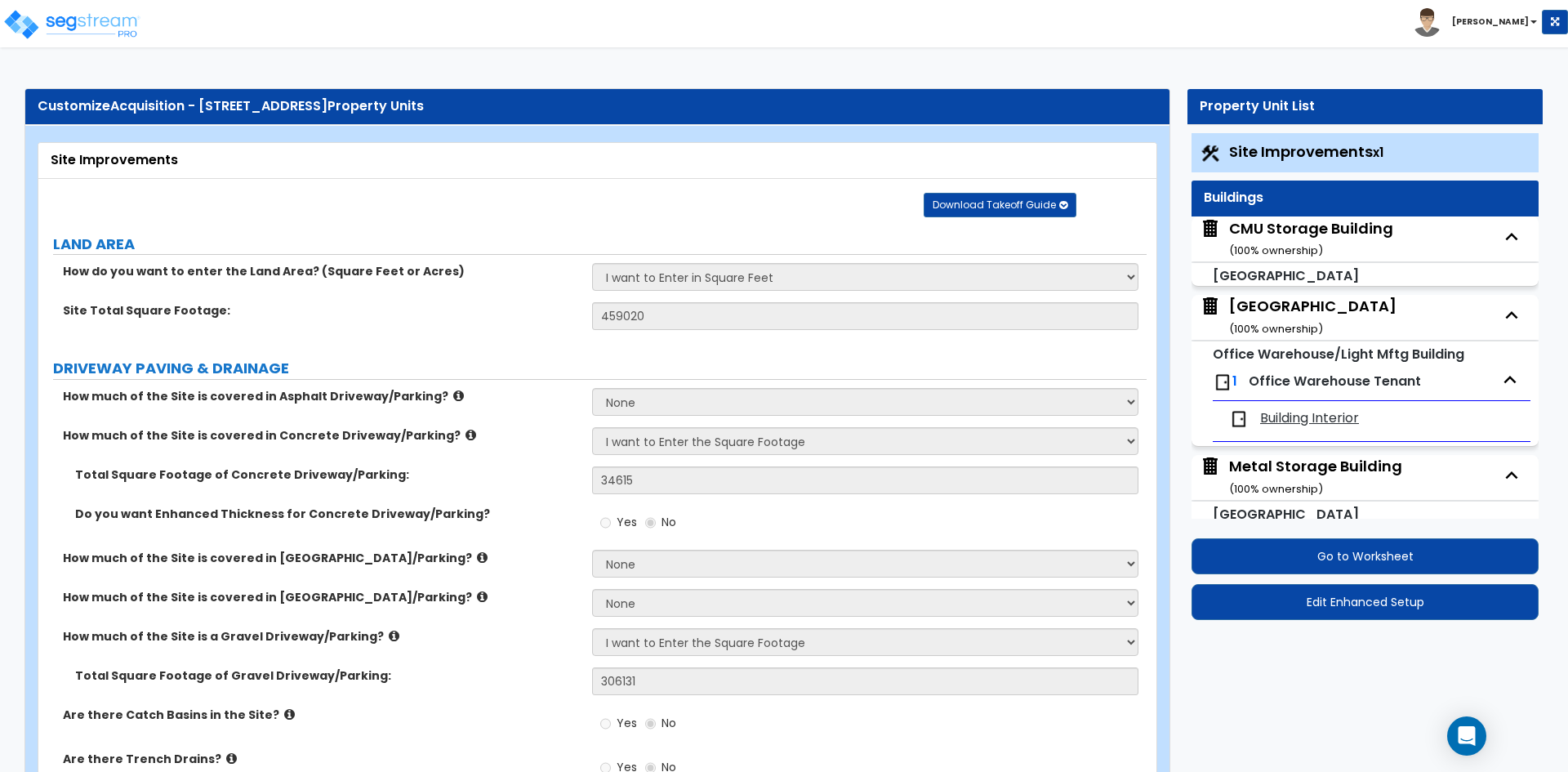
select select "2"
select select "1"
select select "2"
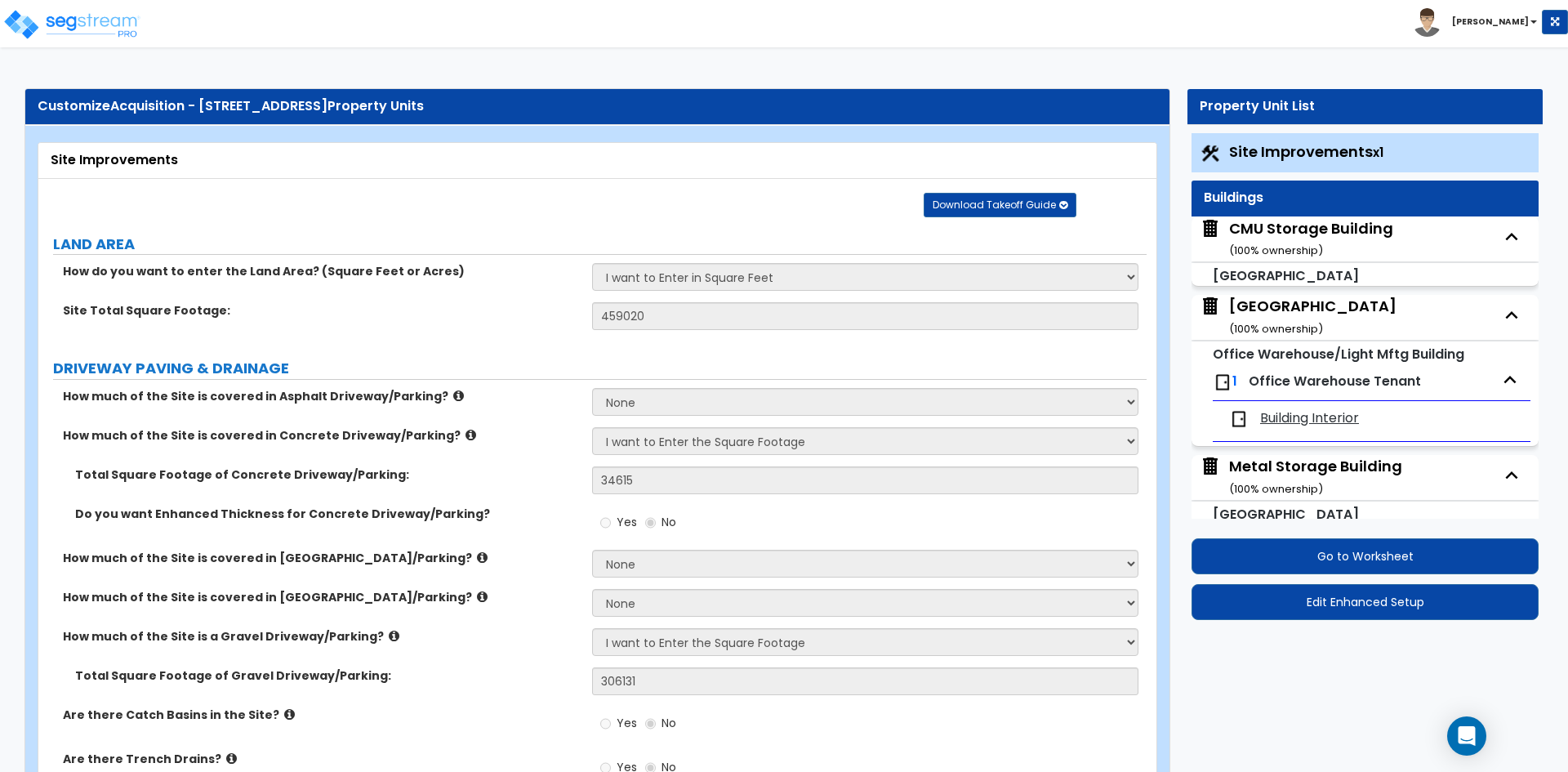
select select "1"
select select "2"
select select "3"
select select "4"
select select "2"
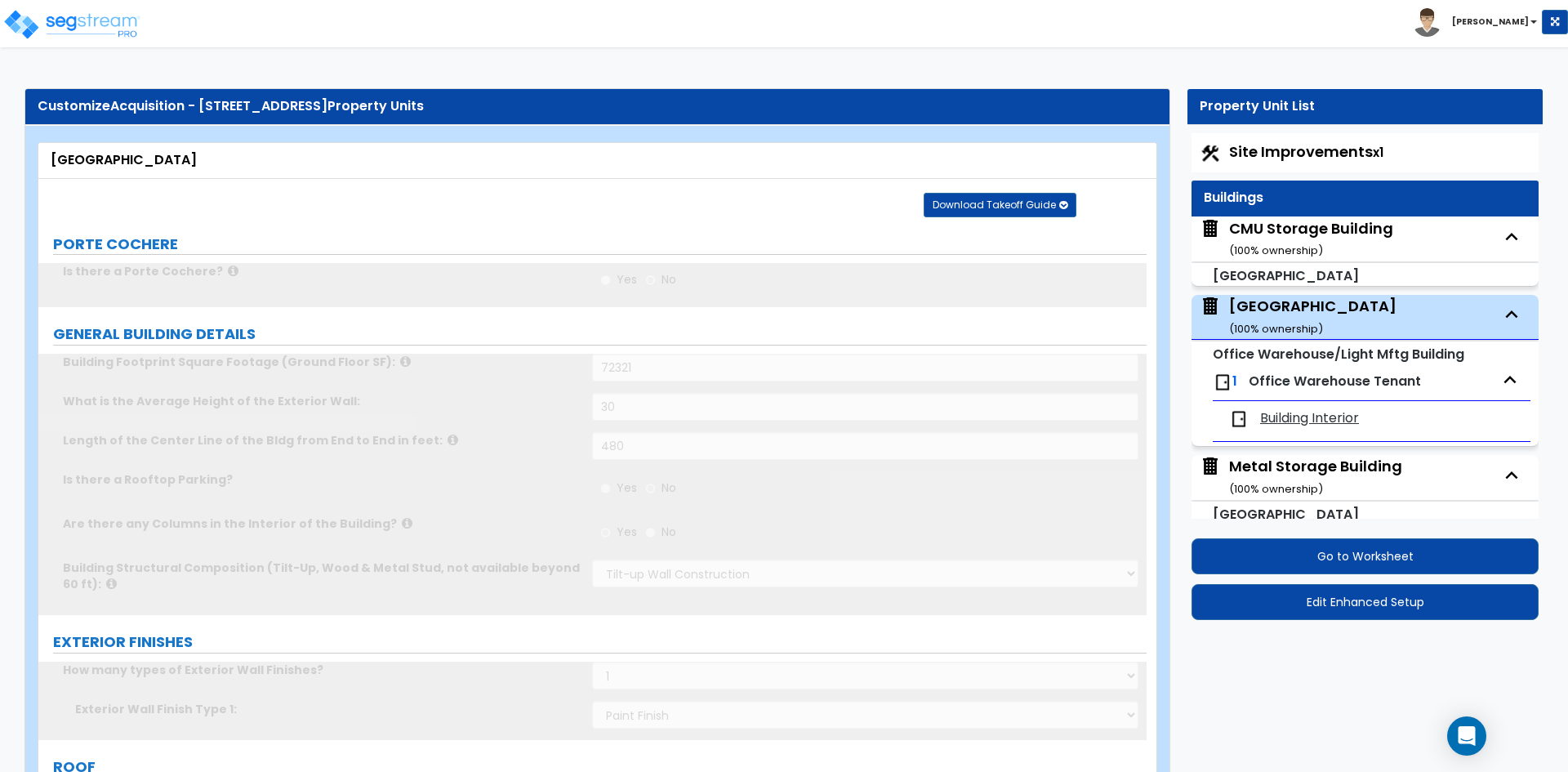
scroll to position [14, 0]
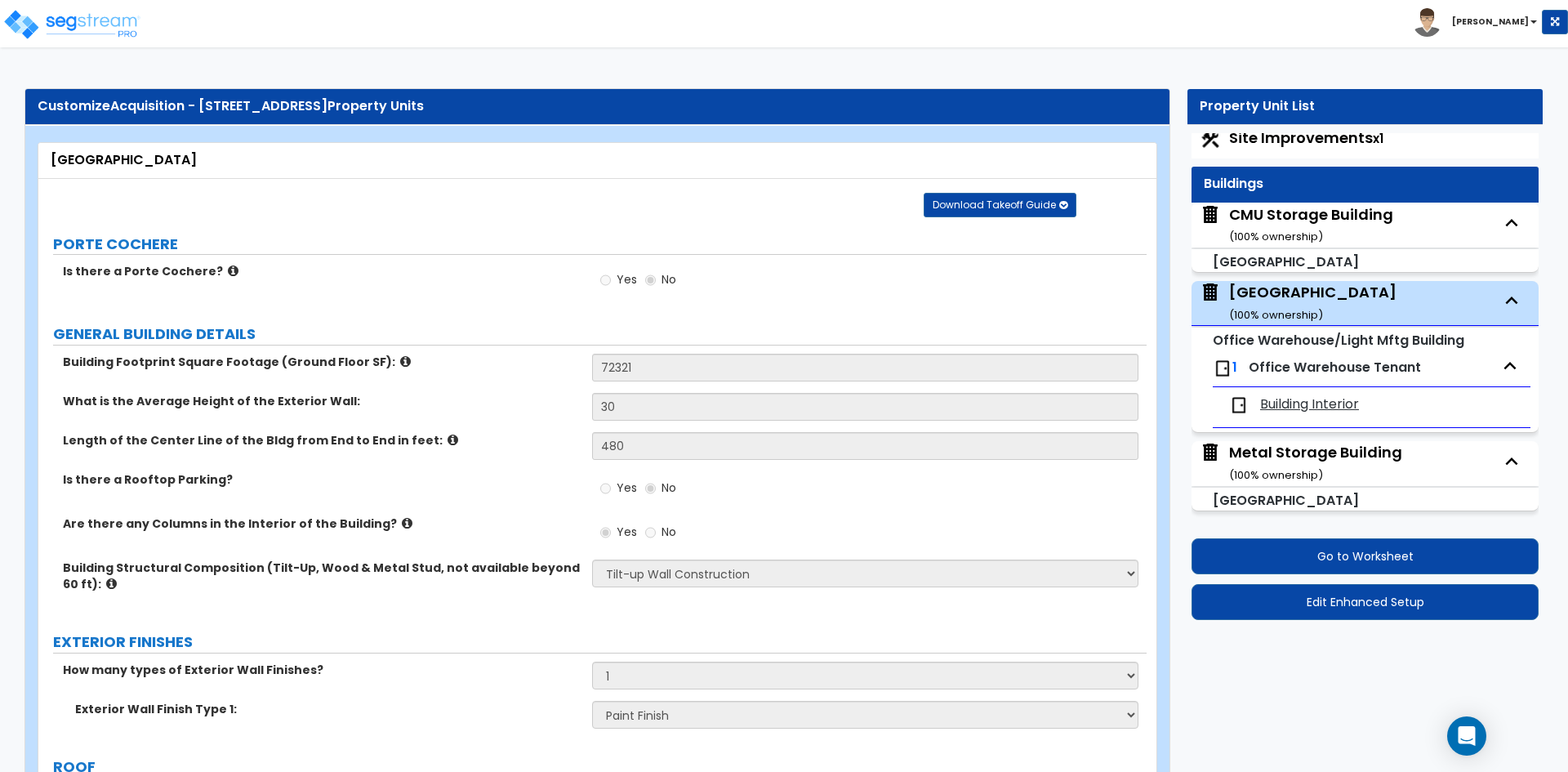
click at [1284, 207] on div "CMU Storage Building ( 100 % ownership)" at bounding box center [1312, 225] width 164 height 41
select select "6"
select select "1"
select select "10"
select select "1"
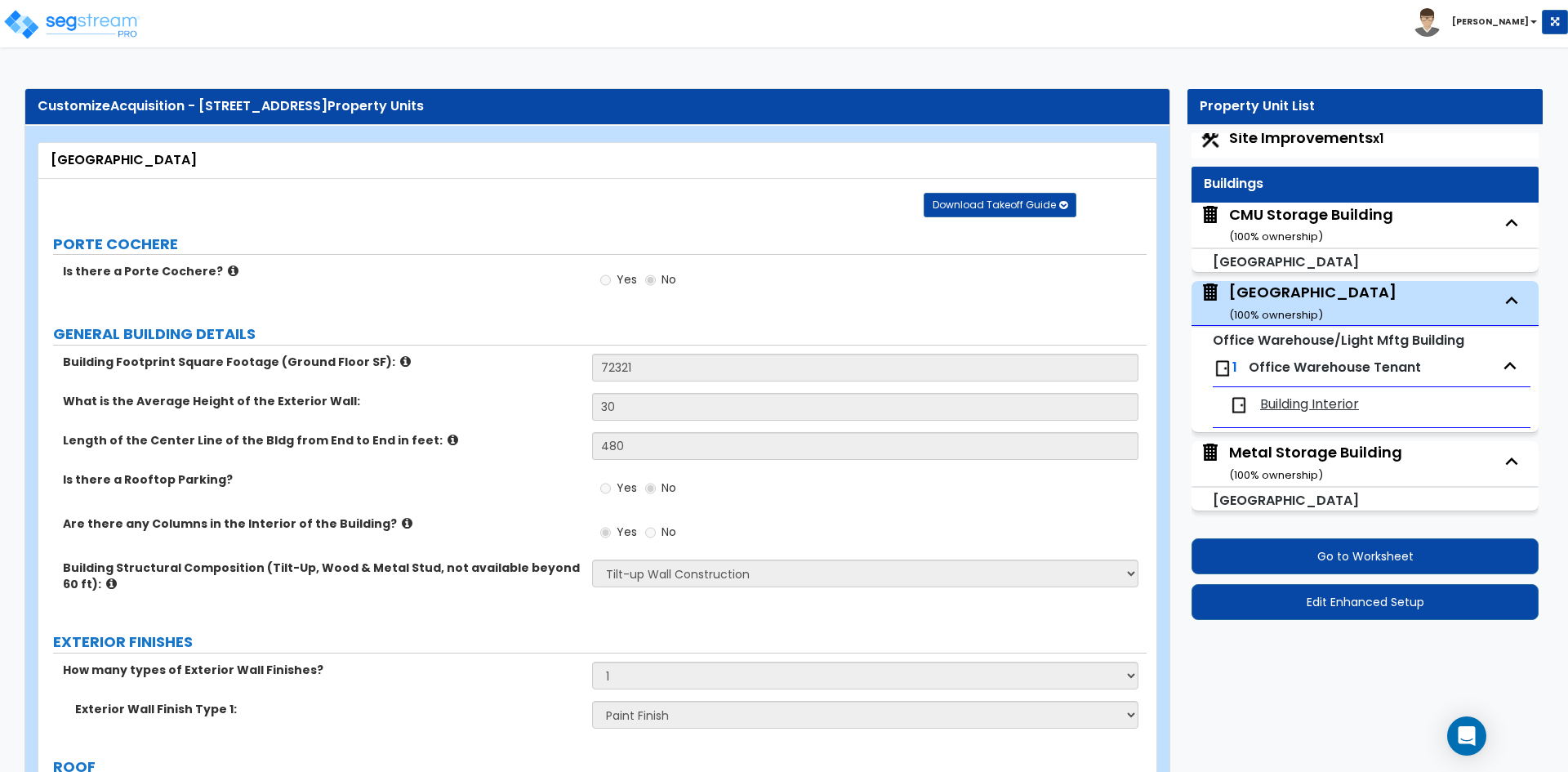
select select "1"
select select "3"
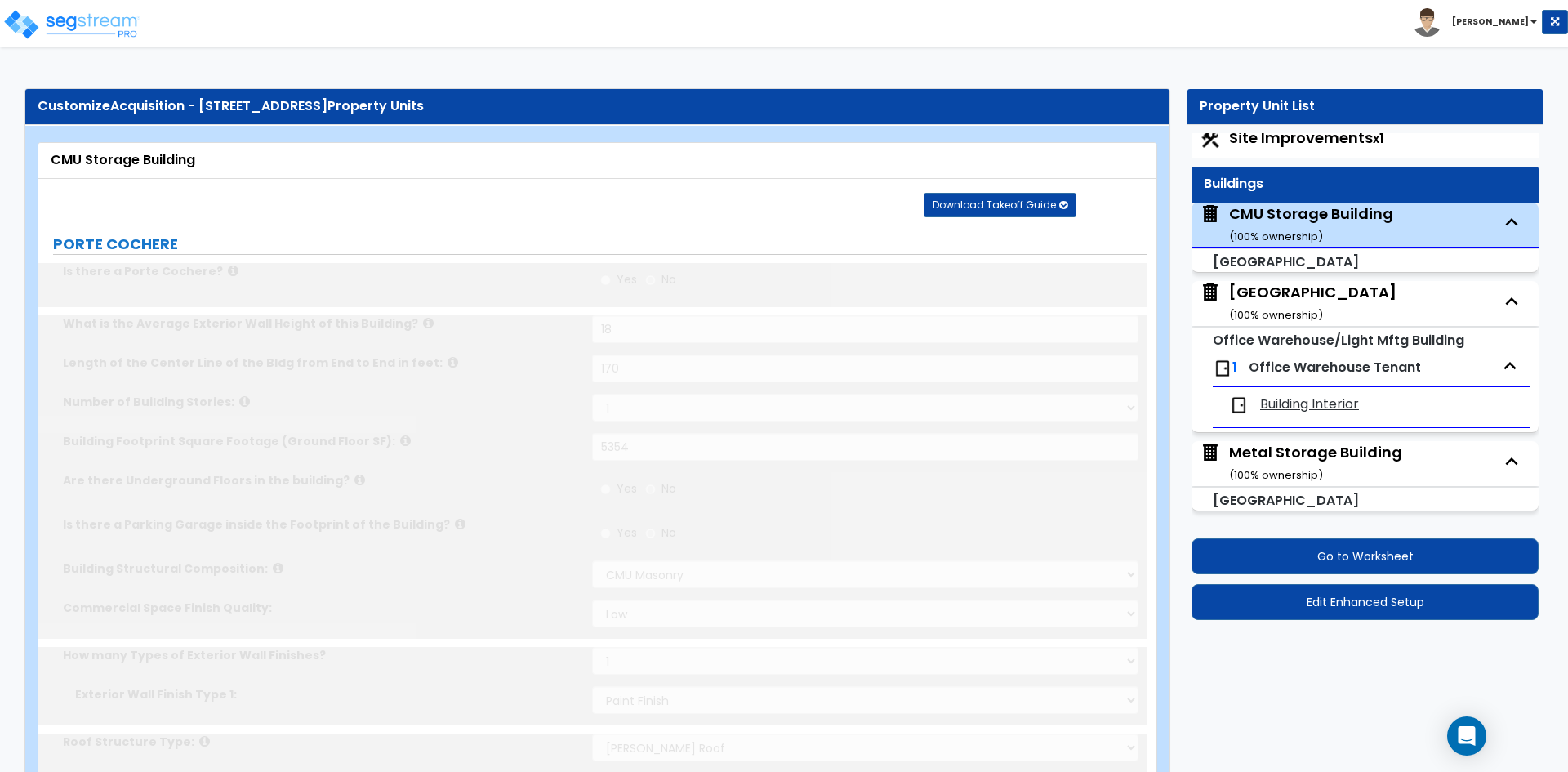
select select "1"
select select "5"
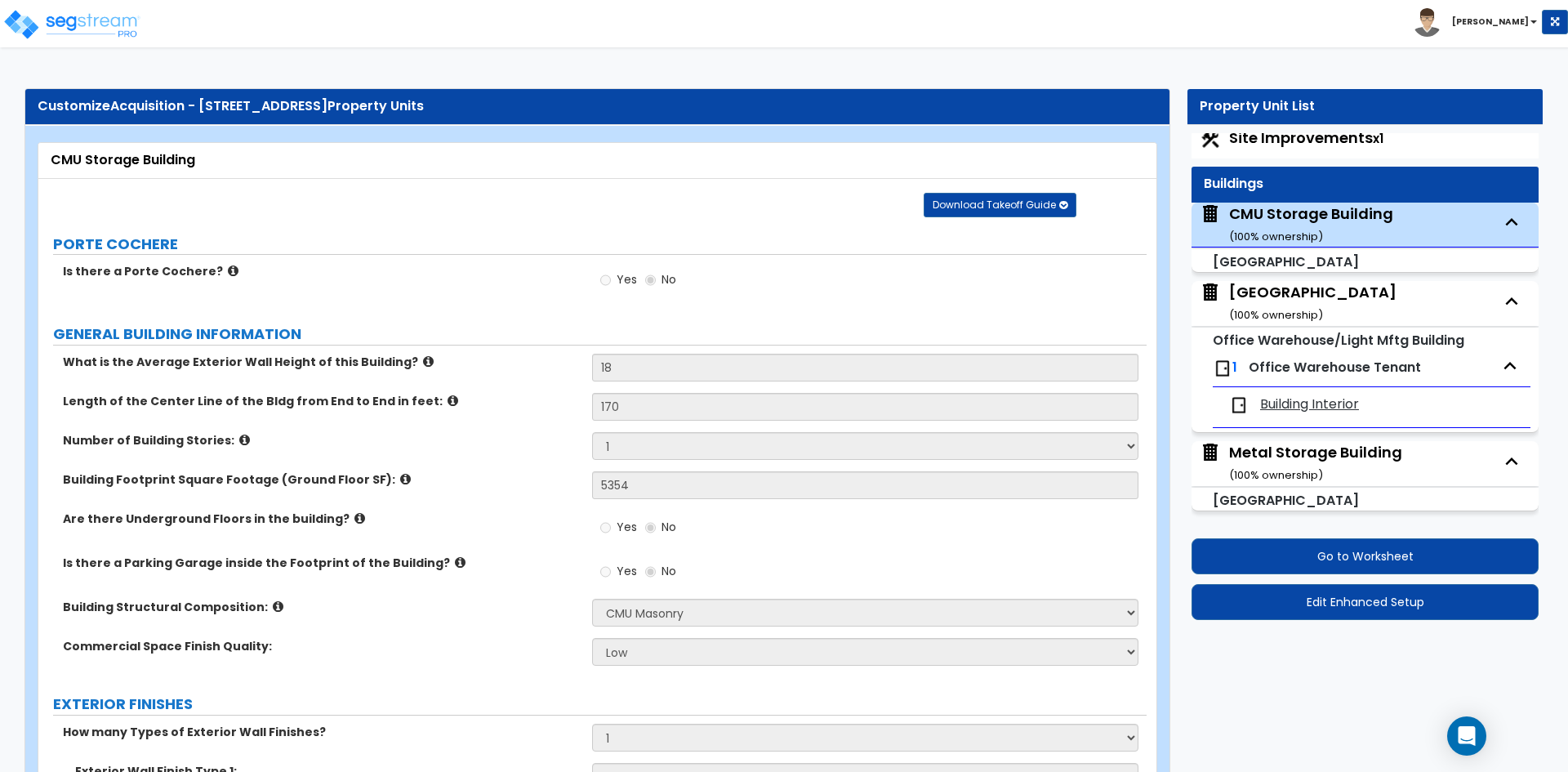
click at [1271, 453] on div "Metal Storage Building ( 100 % ownership)" at bounding box center [1316, 463] width 173 height 41
select select "4"
select select "1"
select select "11"
select select "1"
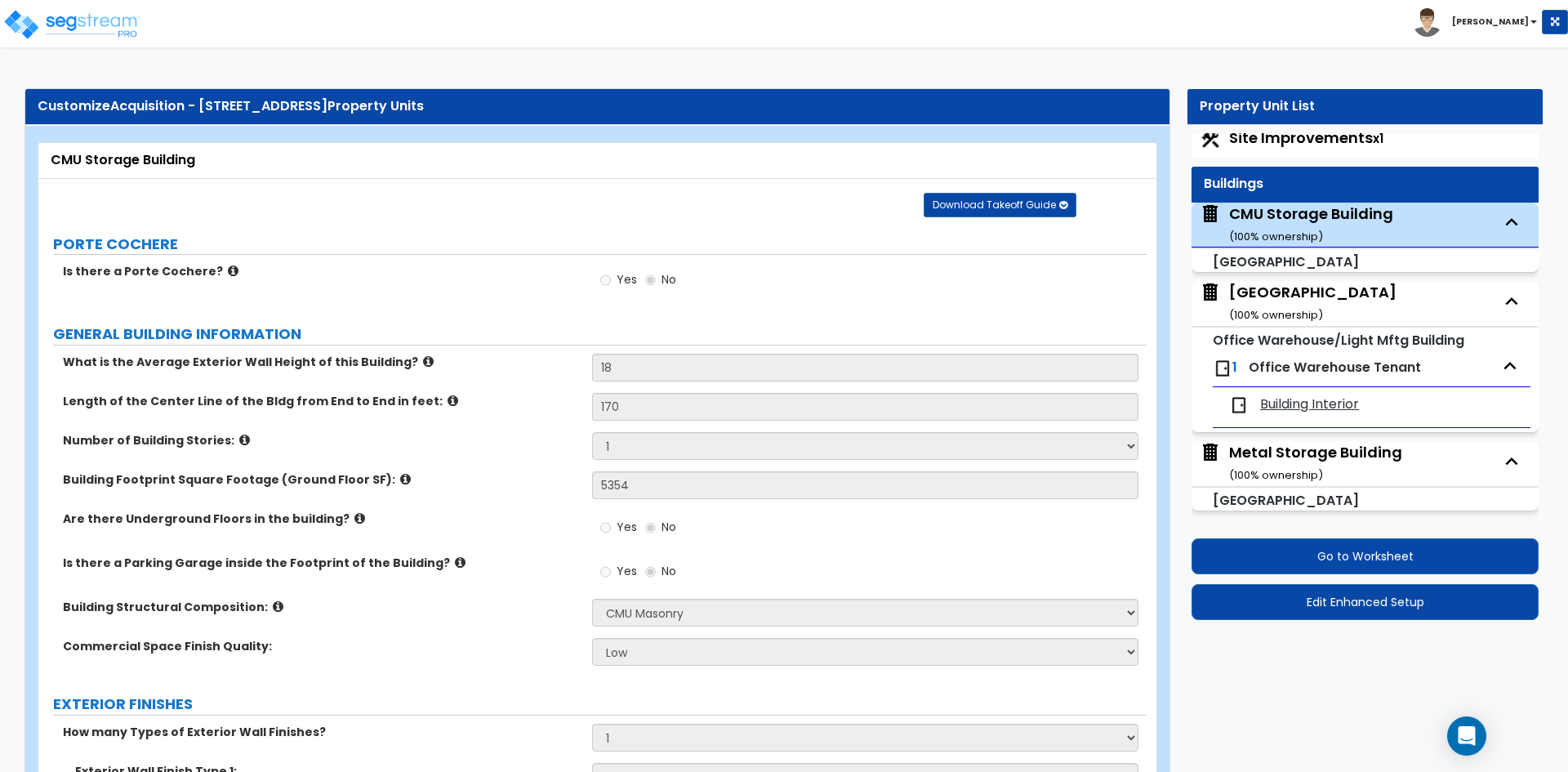
select select "1"
select select "5"
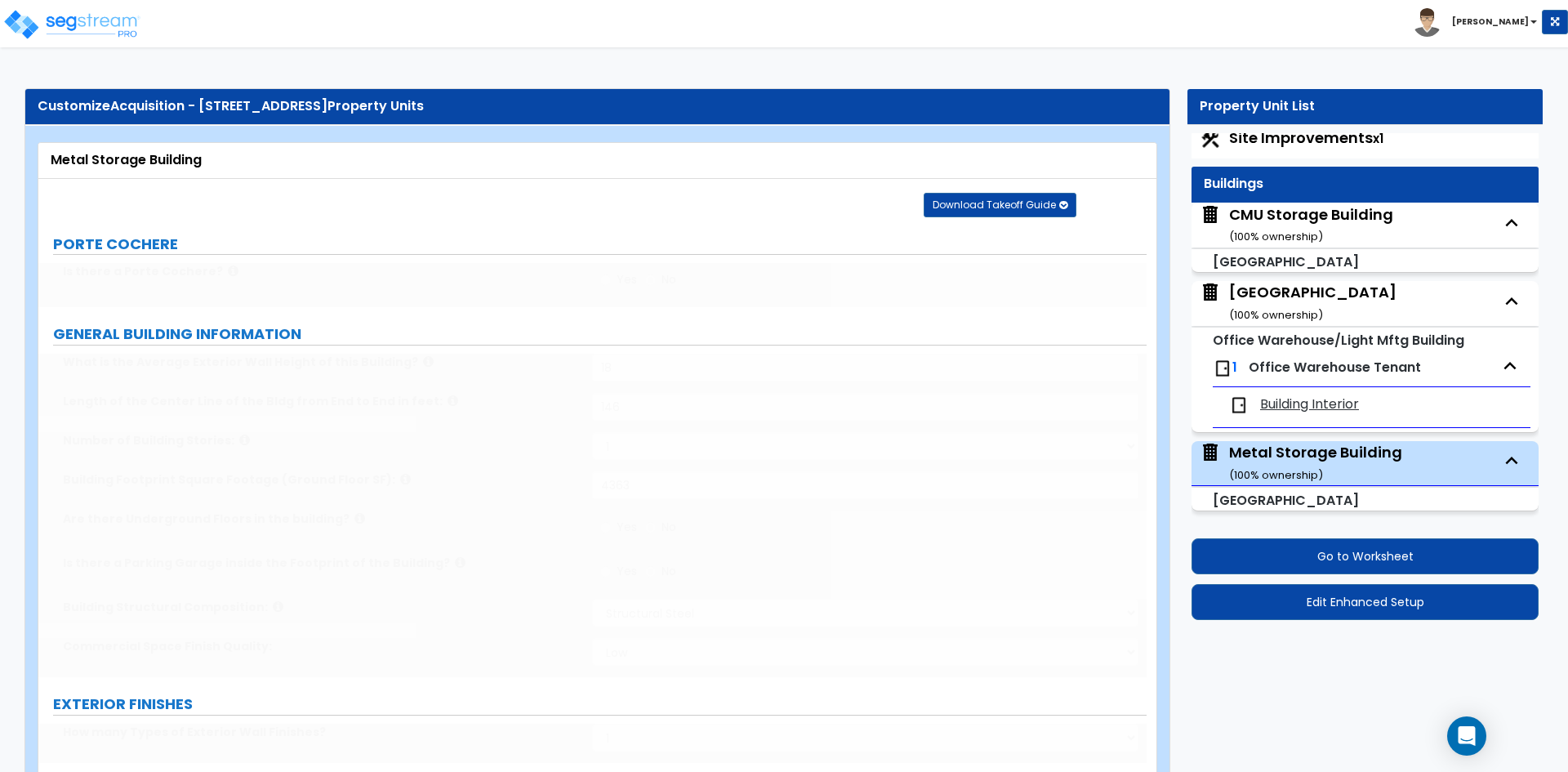
select select "5"
